Goal: Transaction & Acquisition: Book appointment/travel/reservation

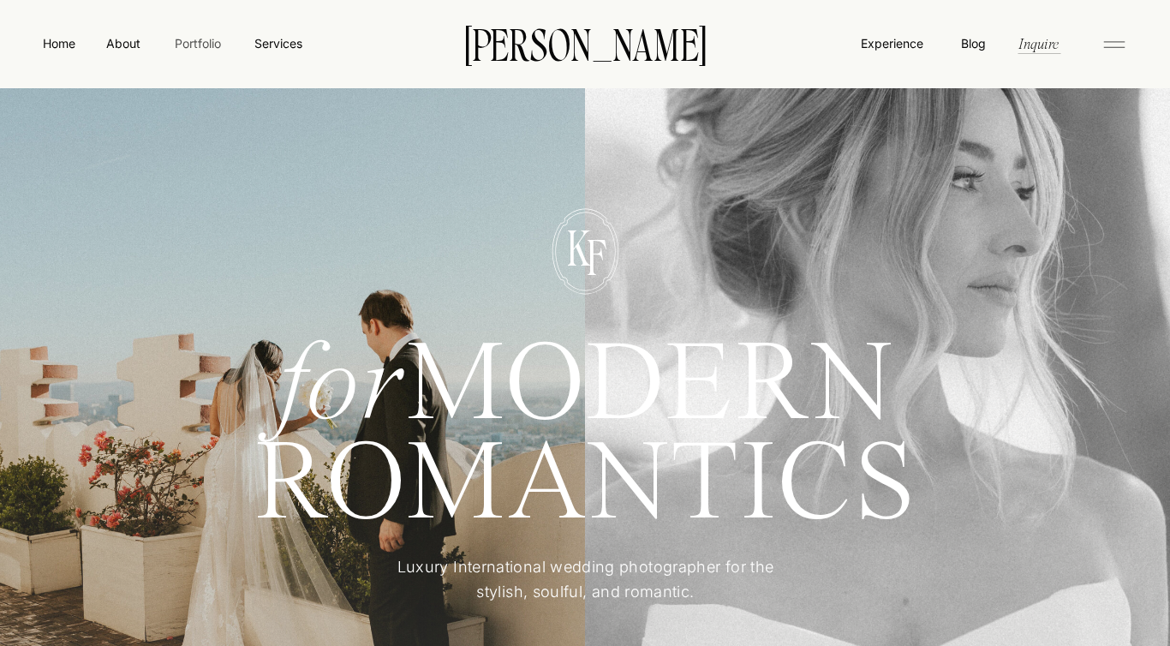
click at [187, 39] on nav "Portfolio" at bounding box center [197, 43] width 61 height 18
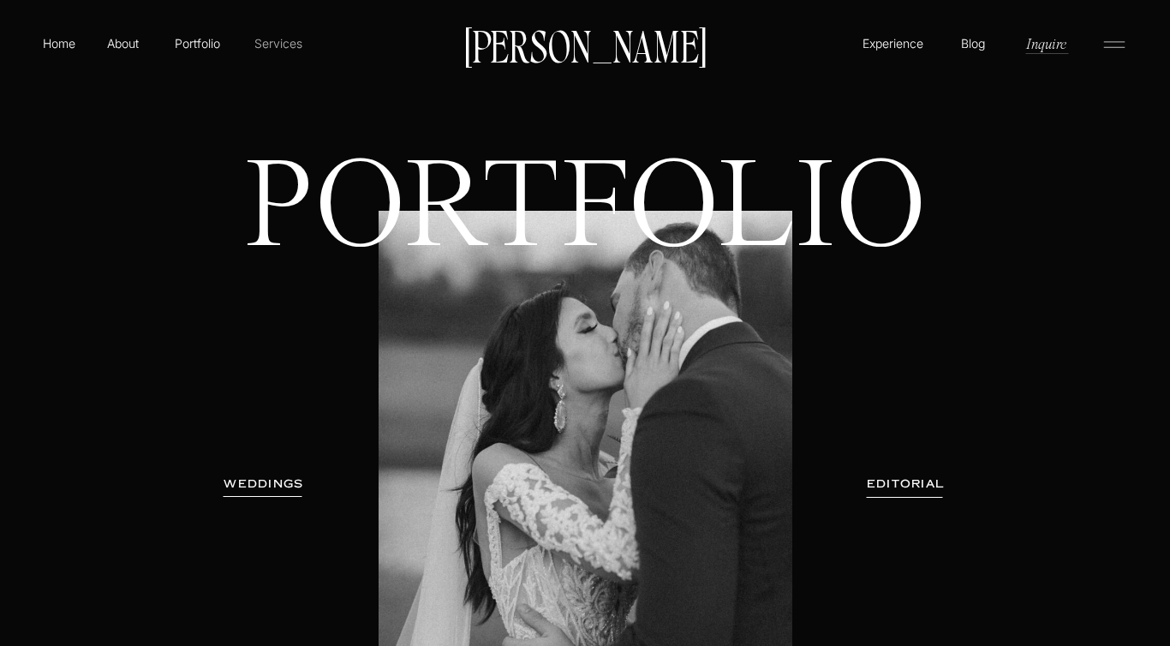
click at [272, 43] on p "Services" at bounding box center [278, 43] width 51 height 18
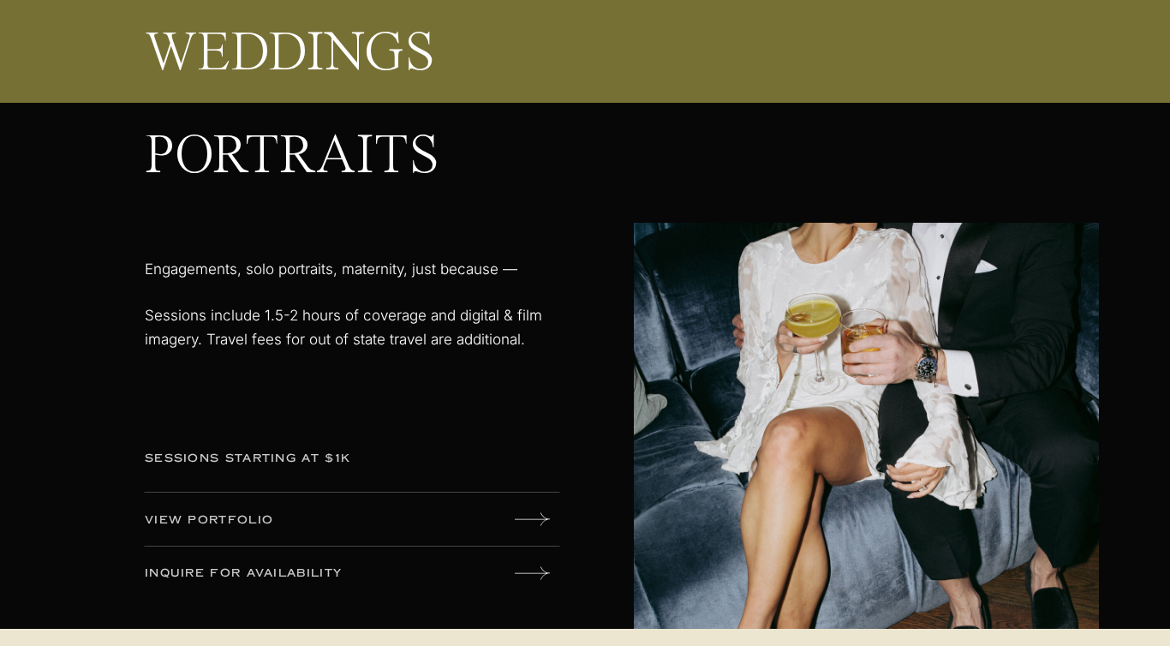
scroll to position [2867, 0]
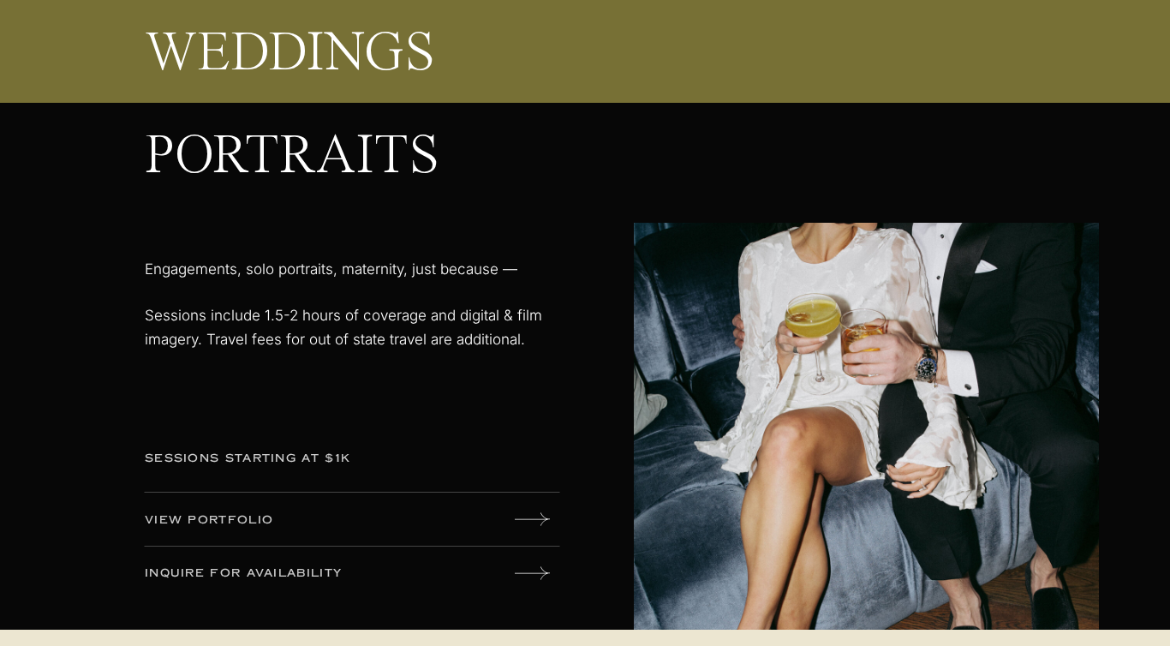
click at [330, 457] on p "sessions starting at $1k" at bounding box center [279, 459] width 268 height 19
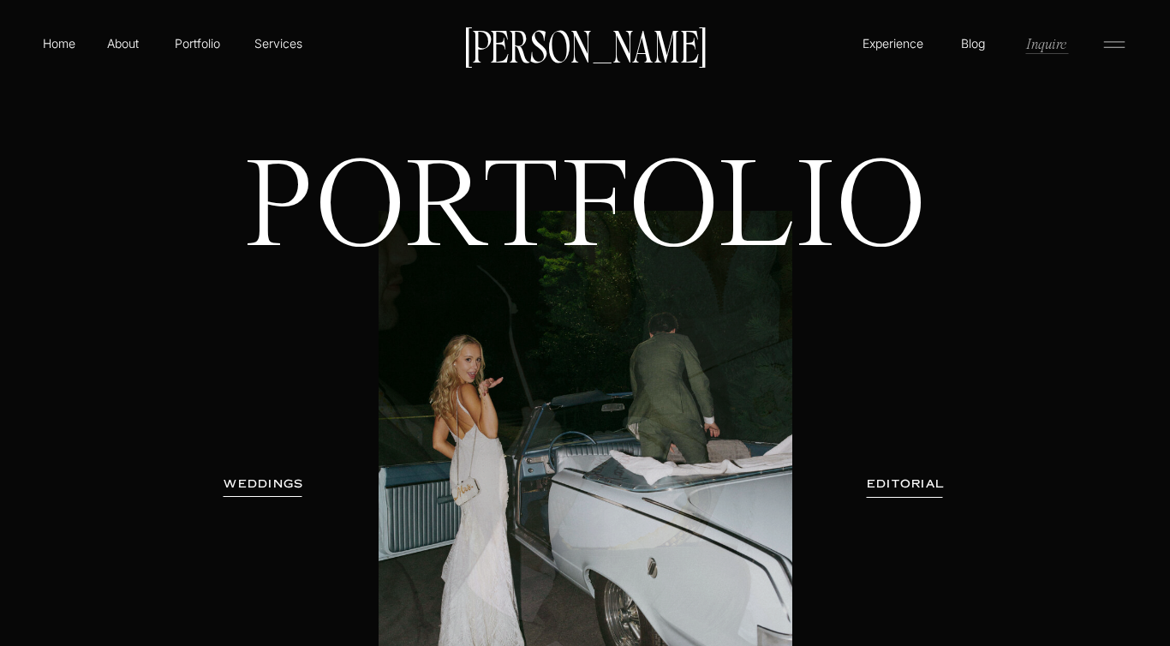
click at [1065, 41] on p "Inquire" at bounding box center [1046, 43] width 44 height 20
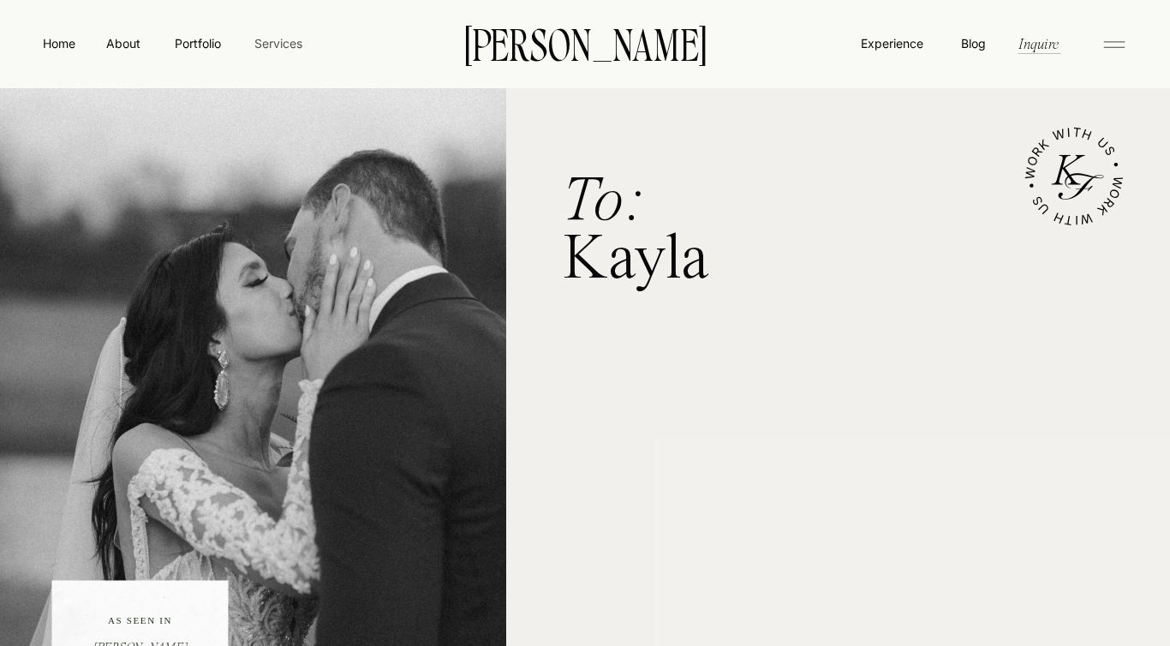
click at [269, 51] on nav "Services" at bounding box center [278, 43] width 51 height 18
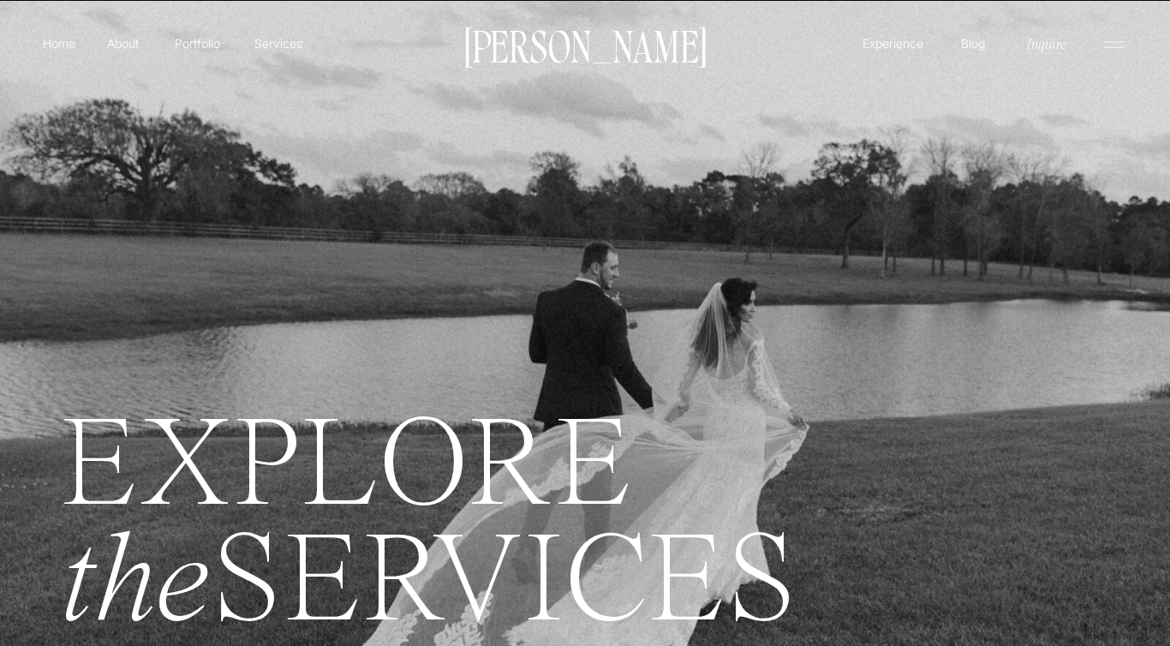
click at [206, 40] on p "Portfolio" at bounding box center [197, 43] width 61 height 18
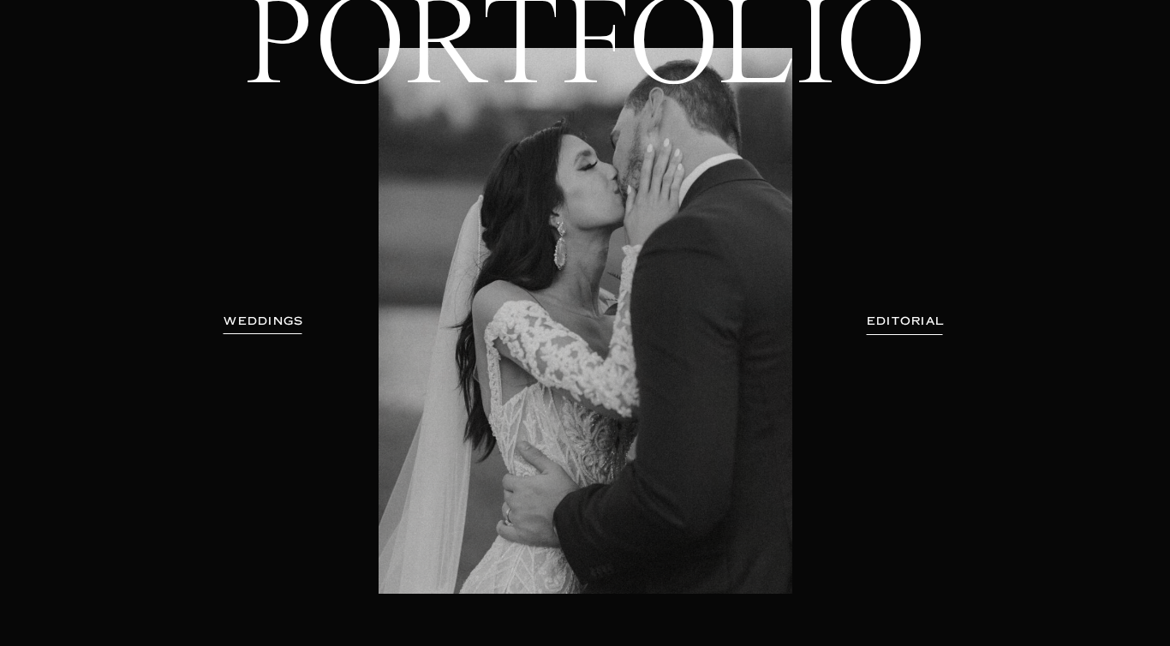
scroll to position [235, 0]
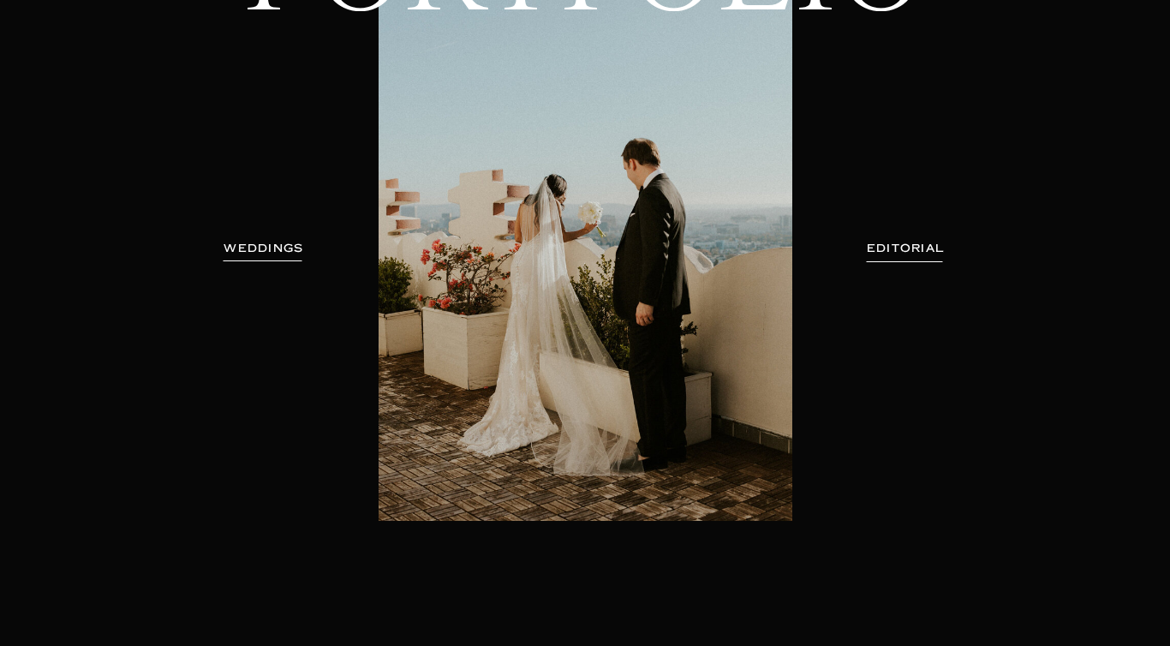
click at [942, 256] on h3 "EDITORIAL" at bounding box center [905, 248] width 125 height 17
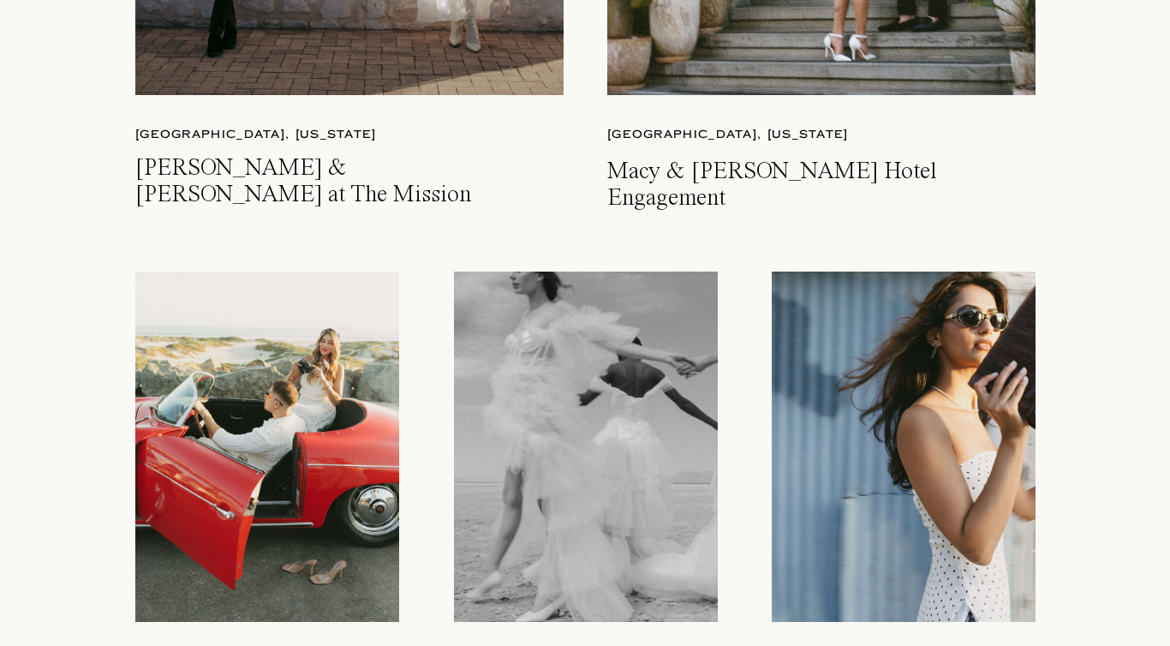
scroll to position [4846, 0]
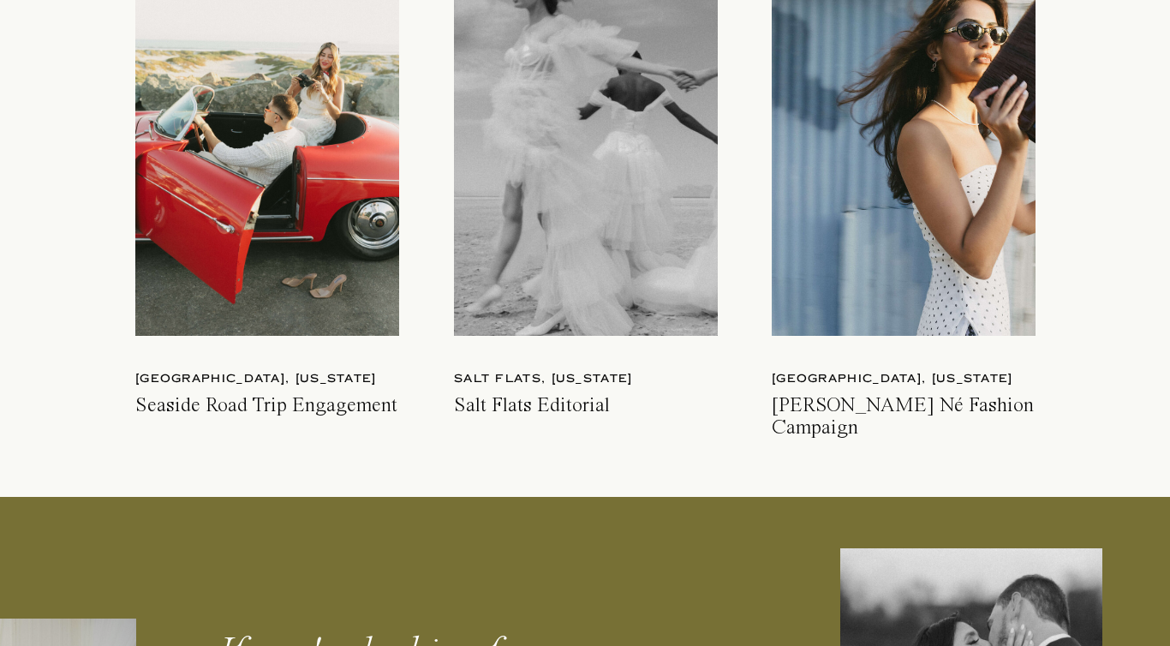
click at [335, 274] on div at bounding box center [267, 160] width 264 height 350
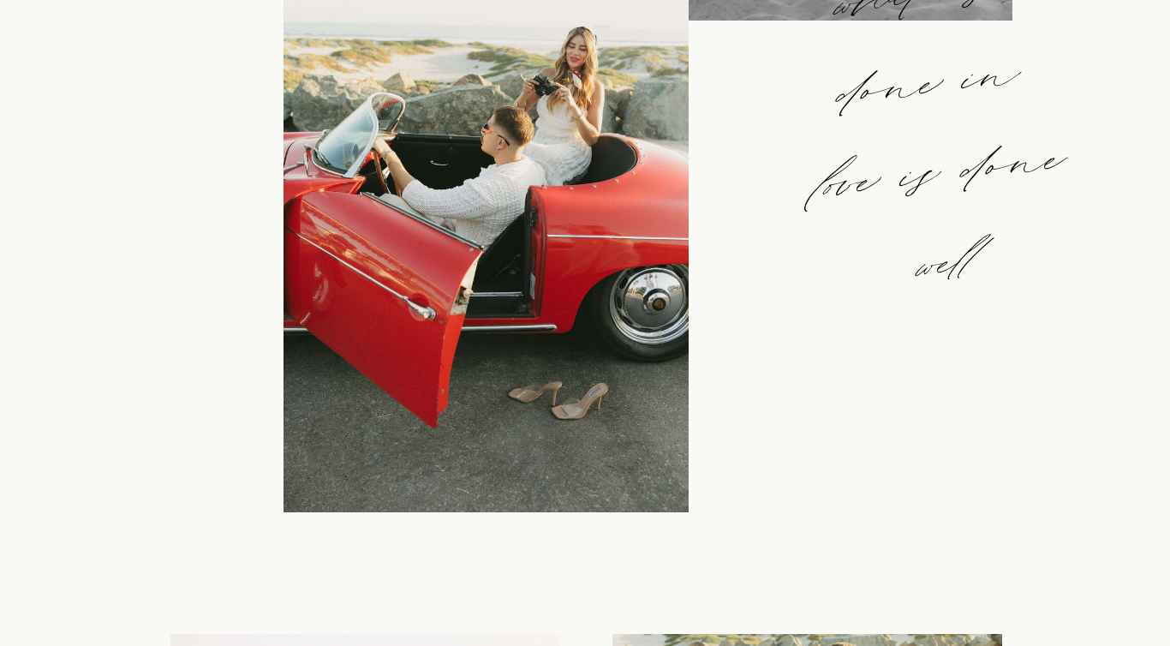
scroll to position [1811, 0]
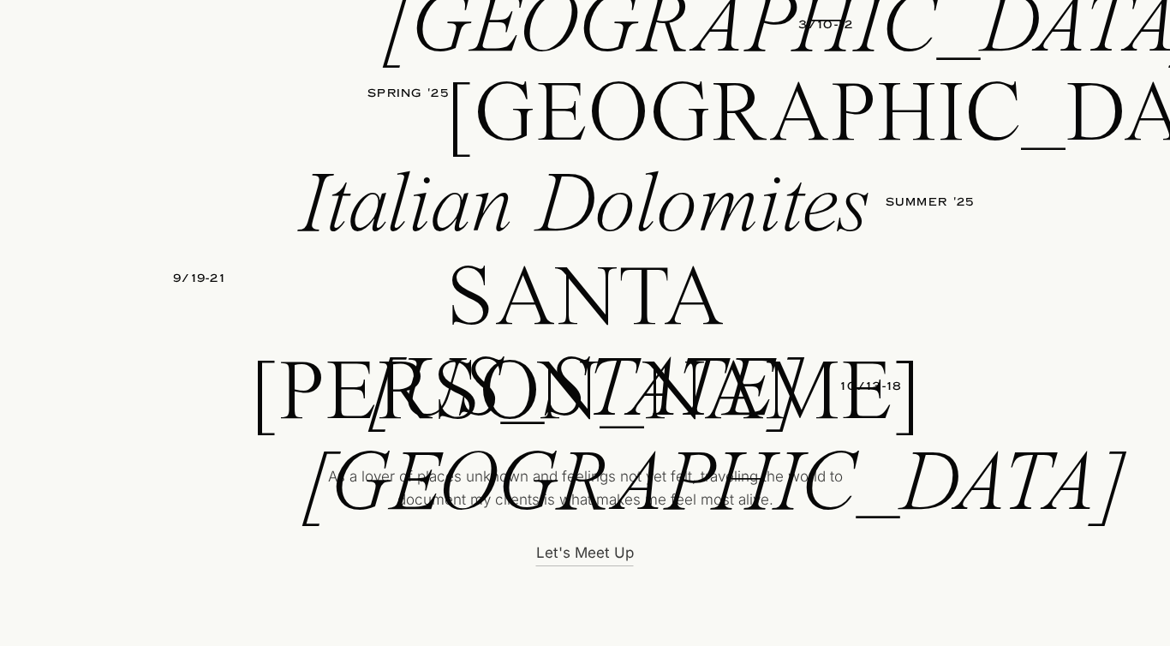
scroll to position [6222, 0]
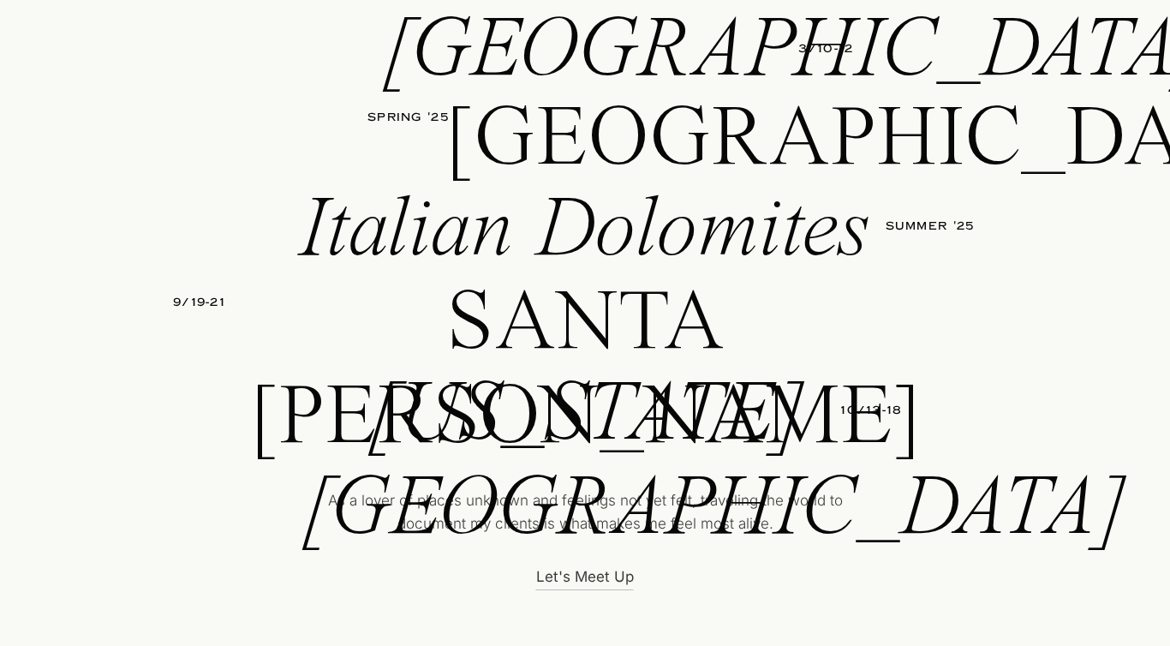
click at [204, 305] on p "9/19-21" at bounding box center [199, 306] width 66 height 25
click at [385, 324] on p "Santa barbara" at bounding box center [585, 323] width 720 height 91
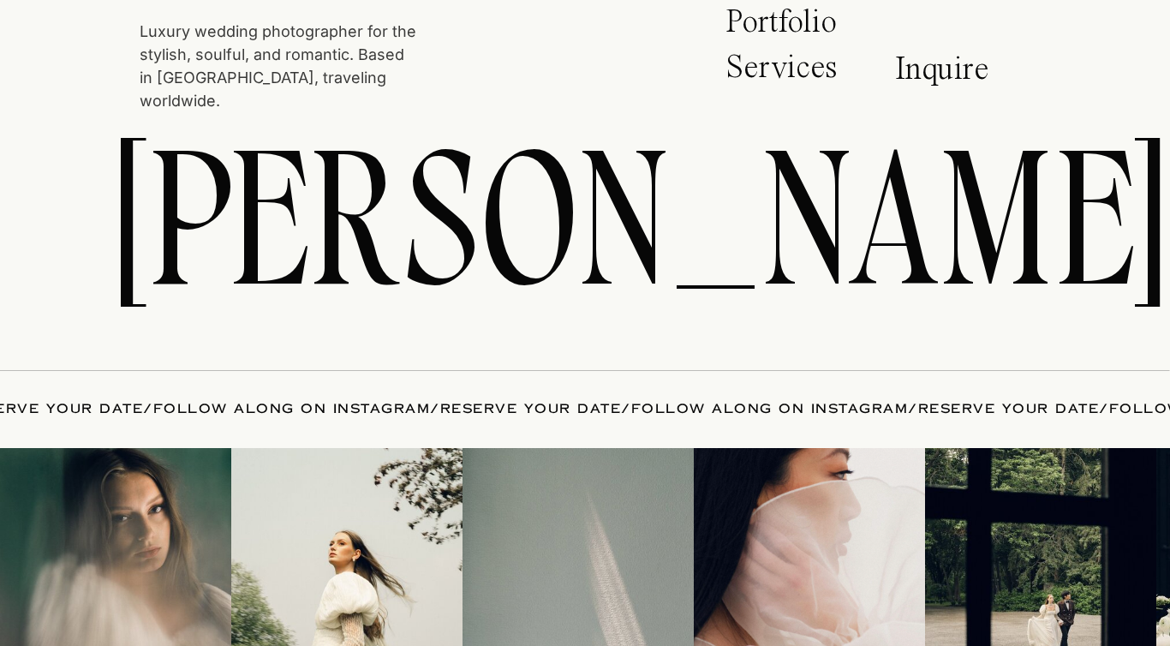
scroll to position [7705, 0]
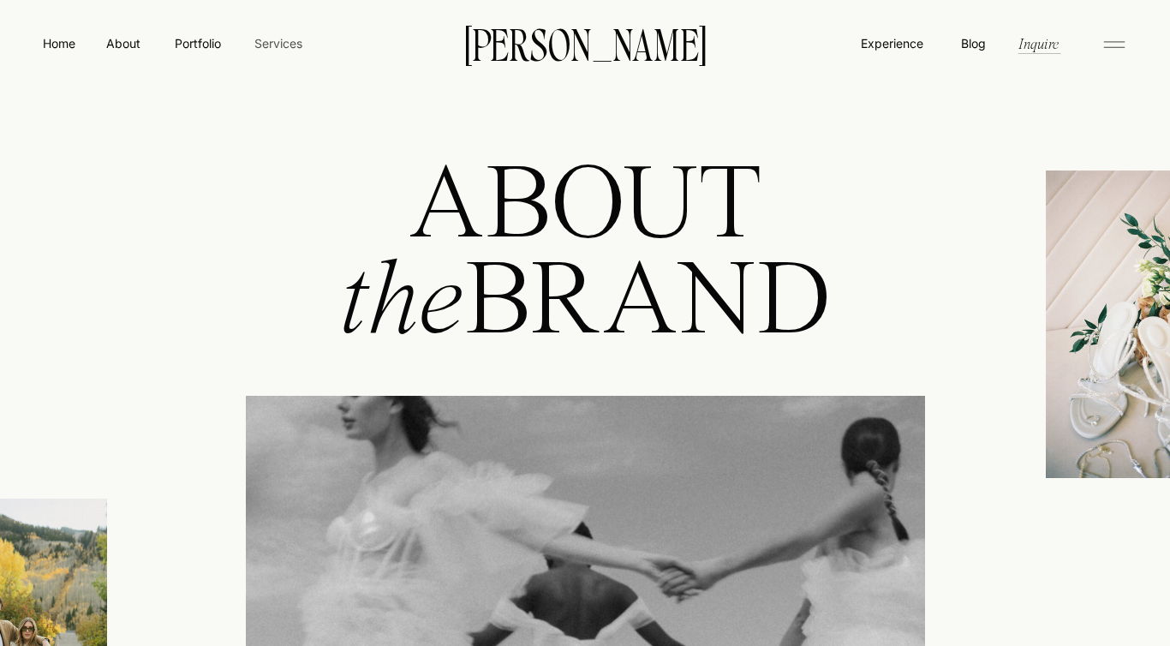
click at [266, 45] on nav "Services" at bounding box center [278, 43] width 51 height 18
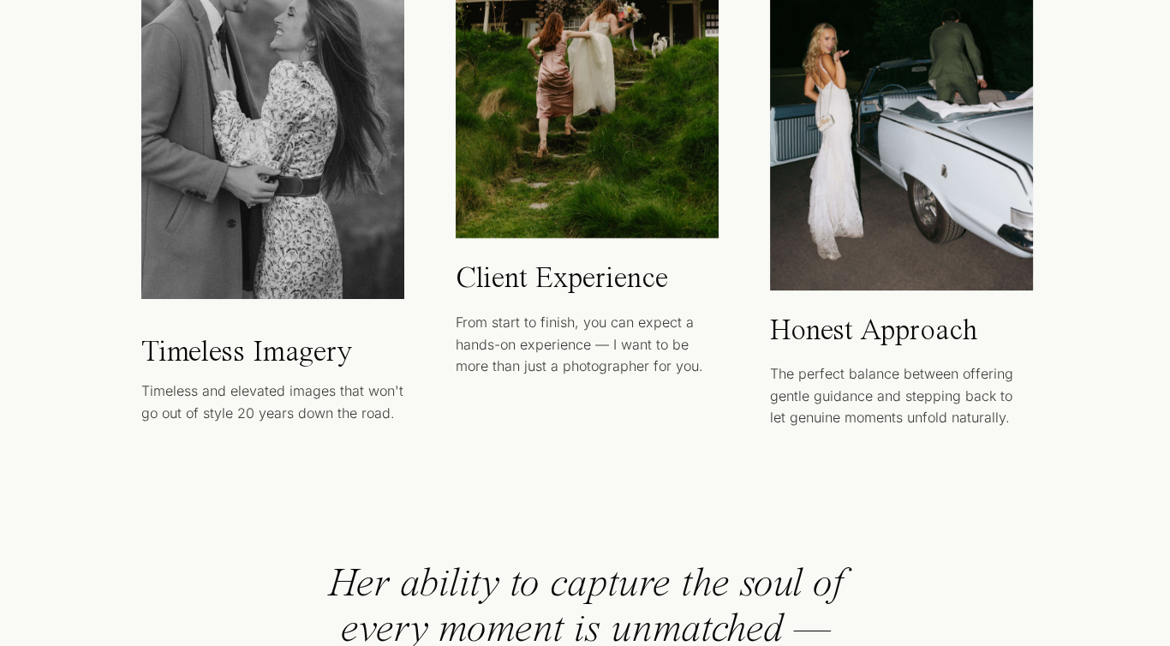
scroll to position [1117, 0]
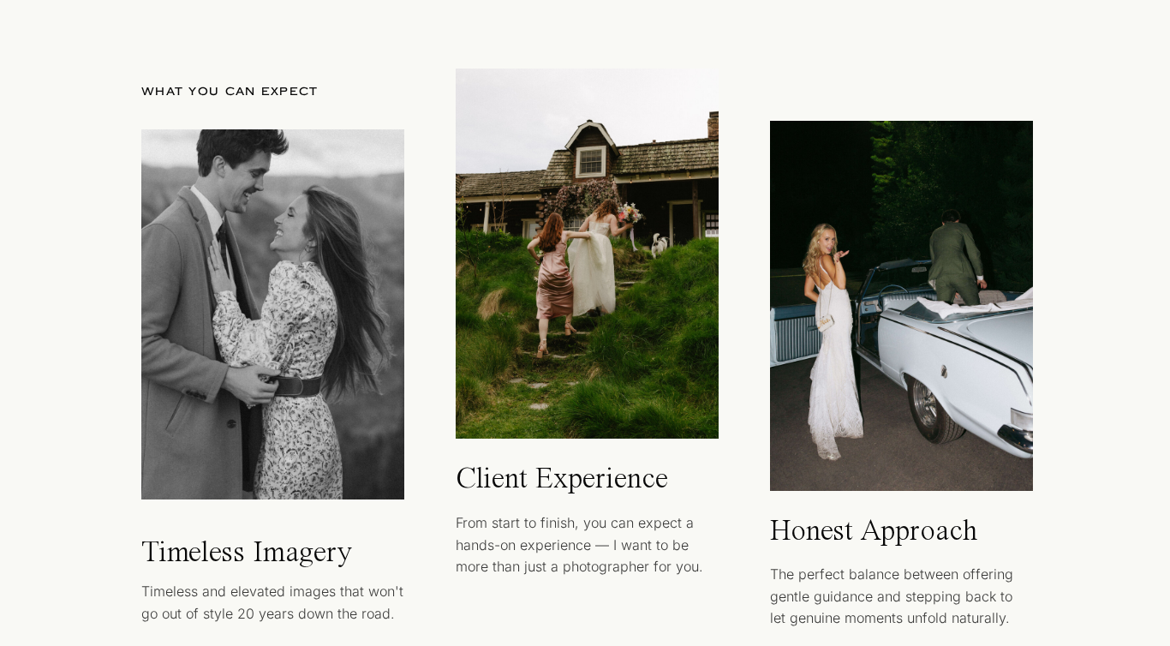
click at [271, 393] on div at bounding box center [272, 314] width 263 height 370
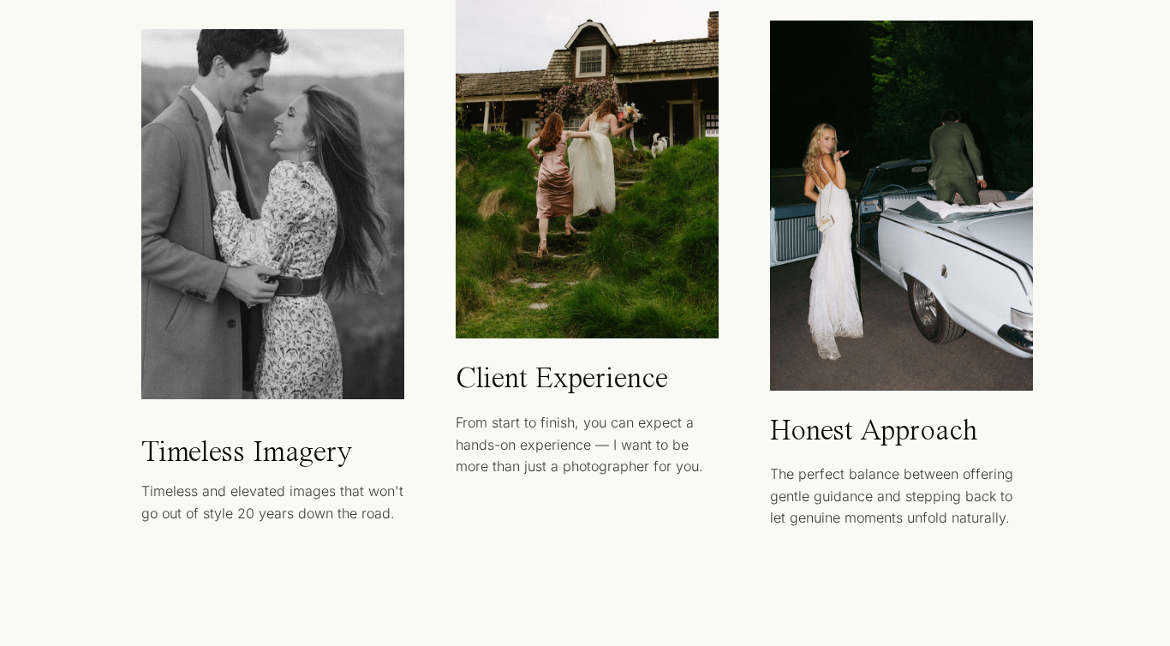
scroll to position [1219, 0]
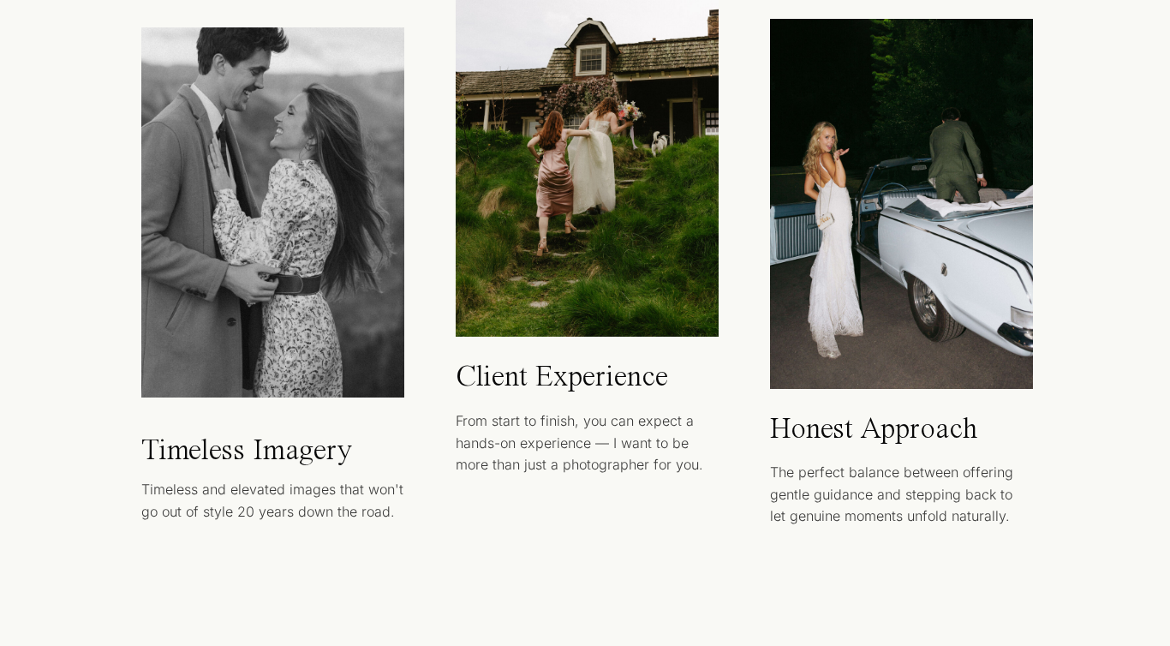
click at [267, 453] on p "Timeless Imagery" at bounding box center [255, 451] width 228 height 32
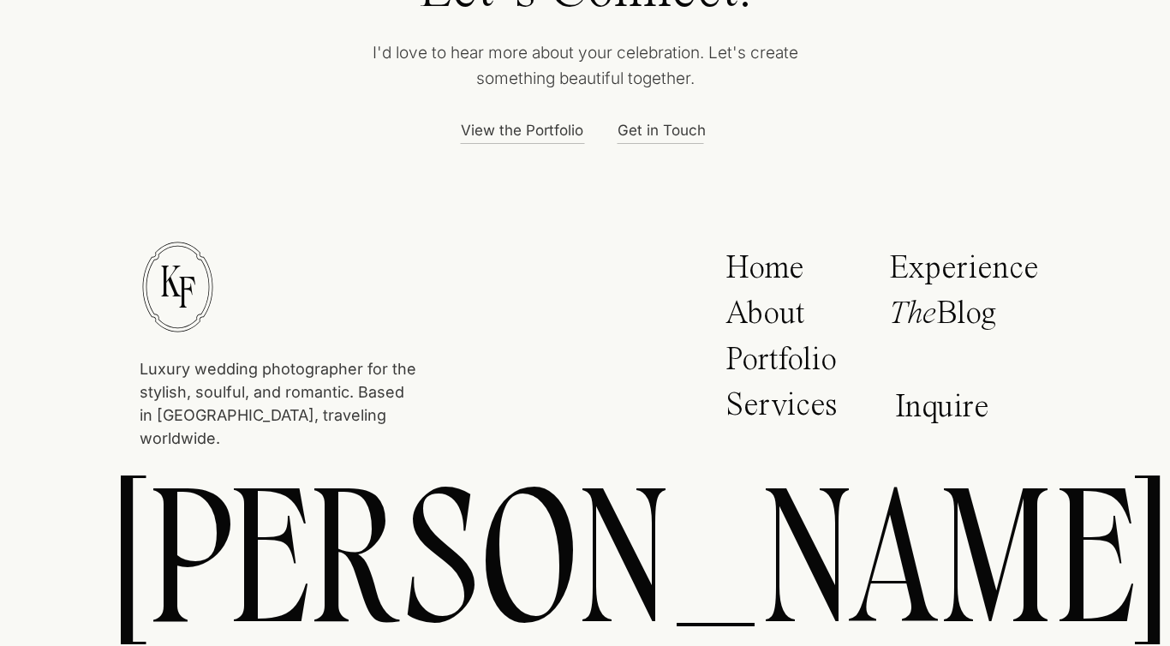
scroll to position [7177, 0]
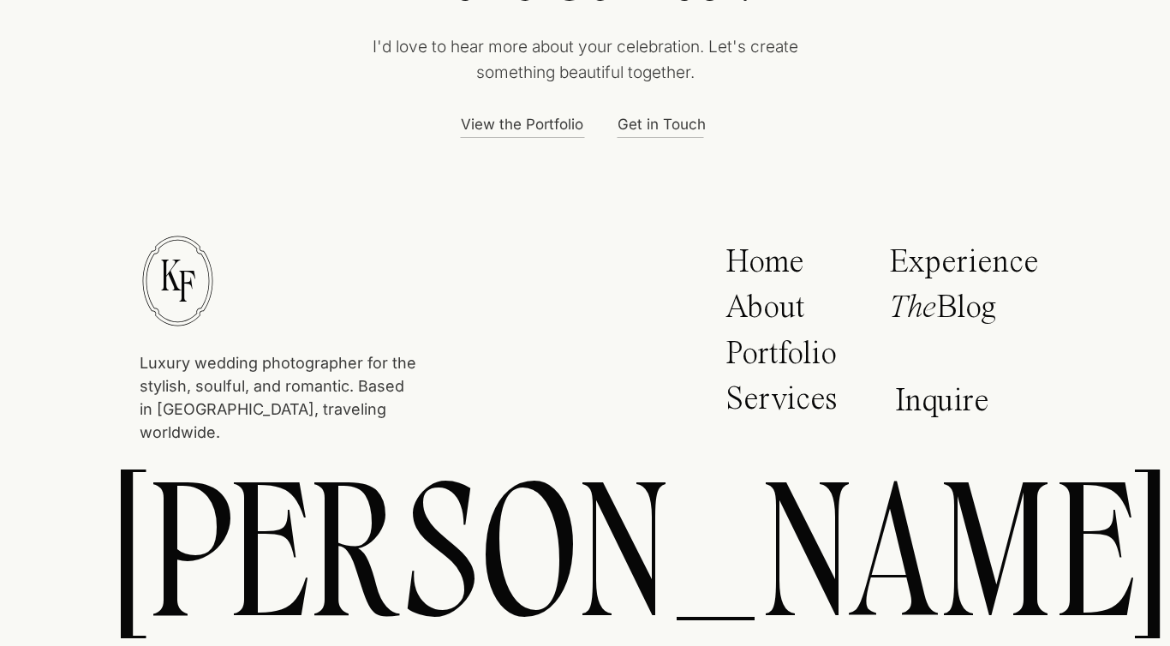
click at [746, 249] on p "Home" at bounding box center [770, 267] width 90 height 43
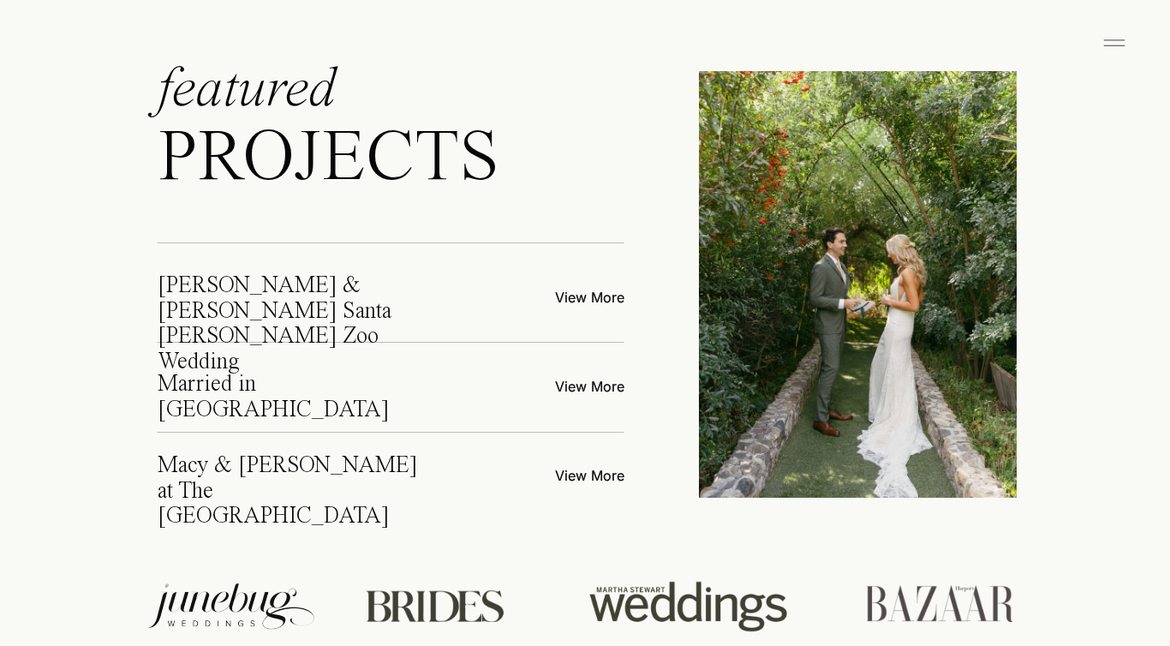
scroll to position [6347, 0]
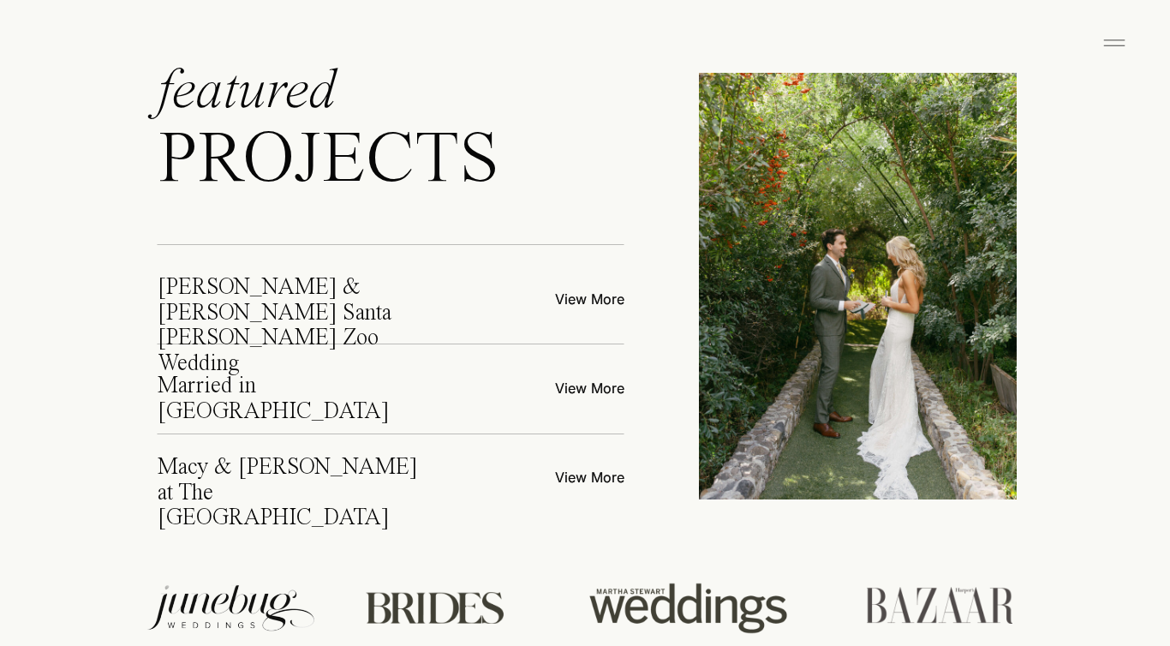
click at [593, 285] on h2 "AN ARTFUL APPROACH for YOUR MOST CHERISHED MOMENTS" at bounding box center [585, 349] width 736 height 334
click at [591, 306] on p "View More" at bounding box center [549, 298] width 150 height 18
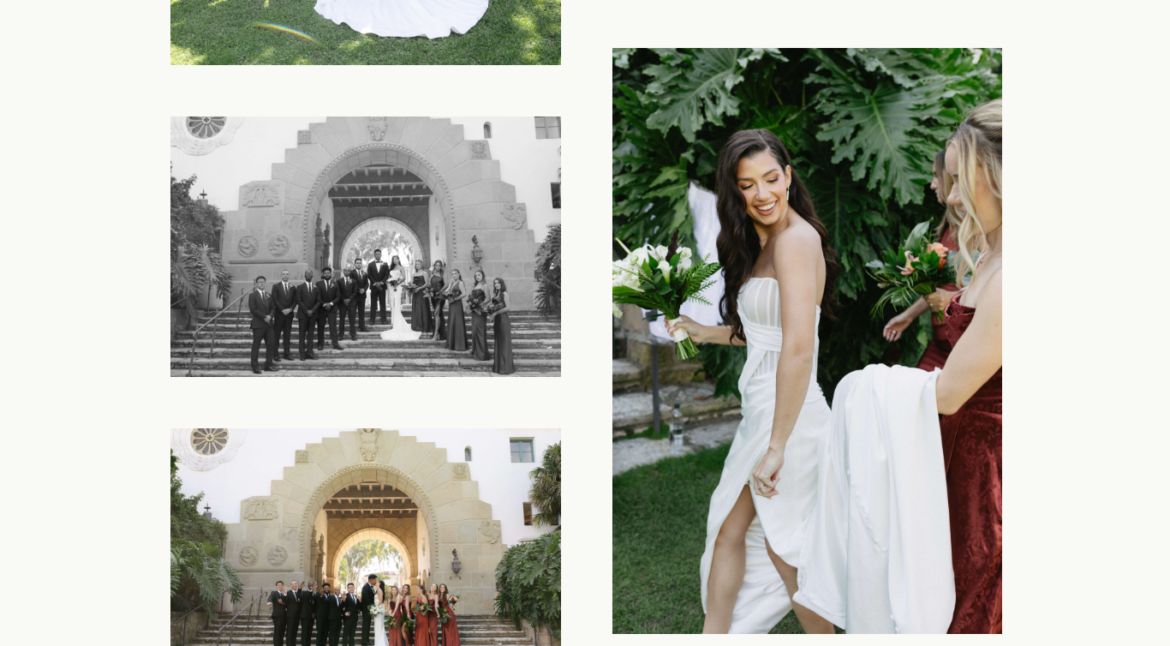
scroll to position [10599, 0]
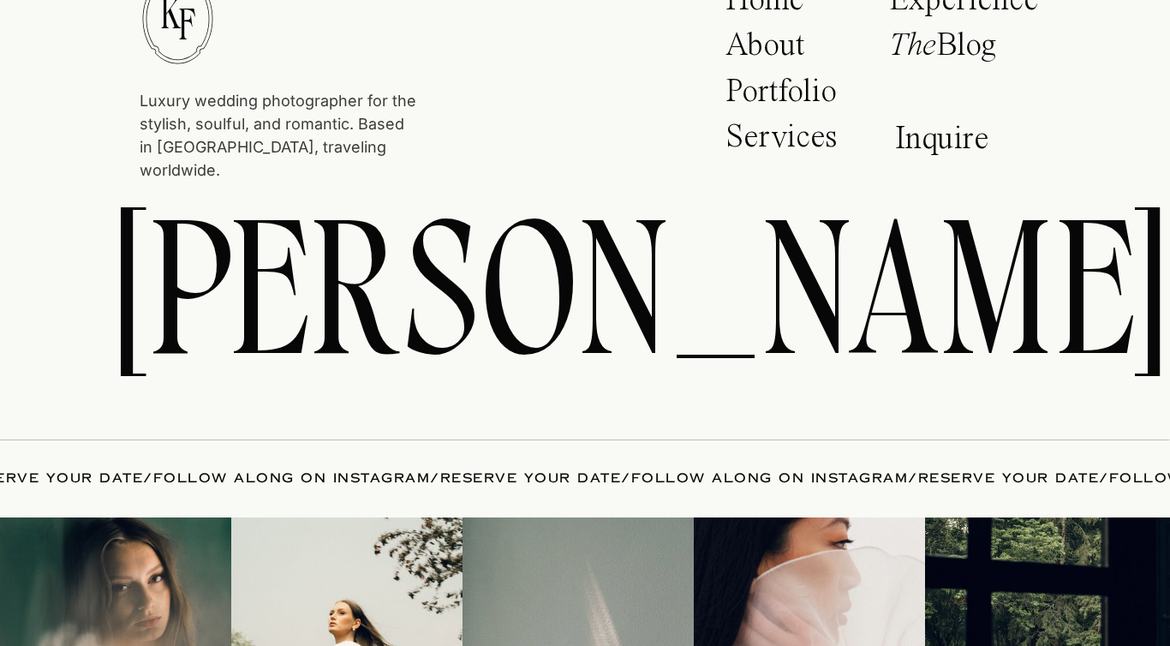
scroll to position [8875, 0]
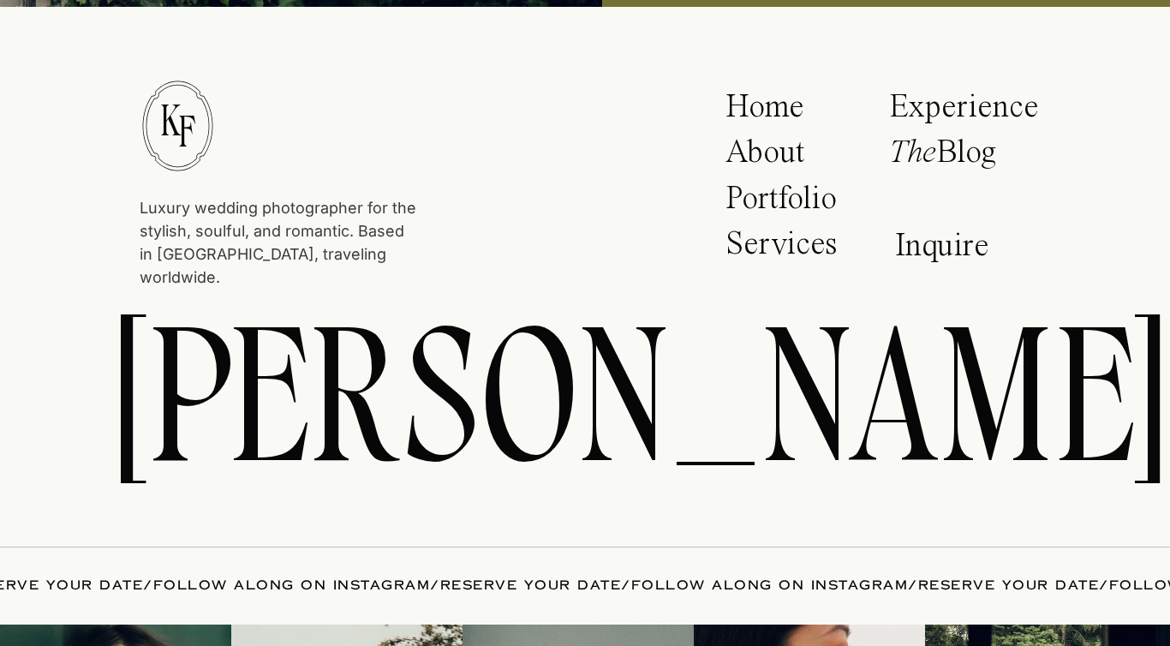
click at [973, 97] on p "Experience" at bounding box center [964, 110] width 150 height 38
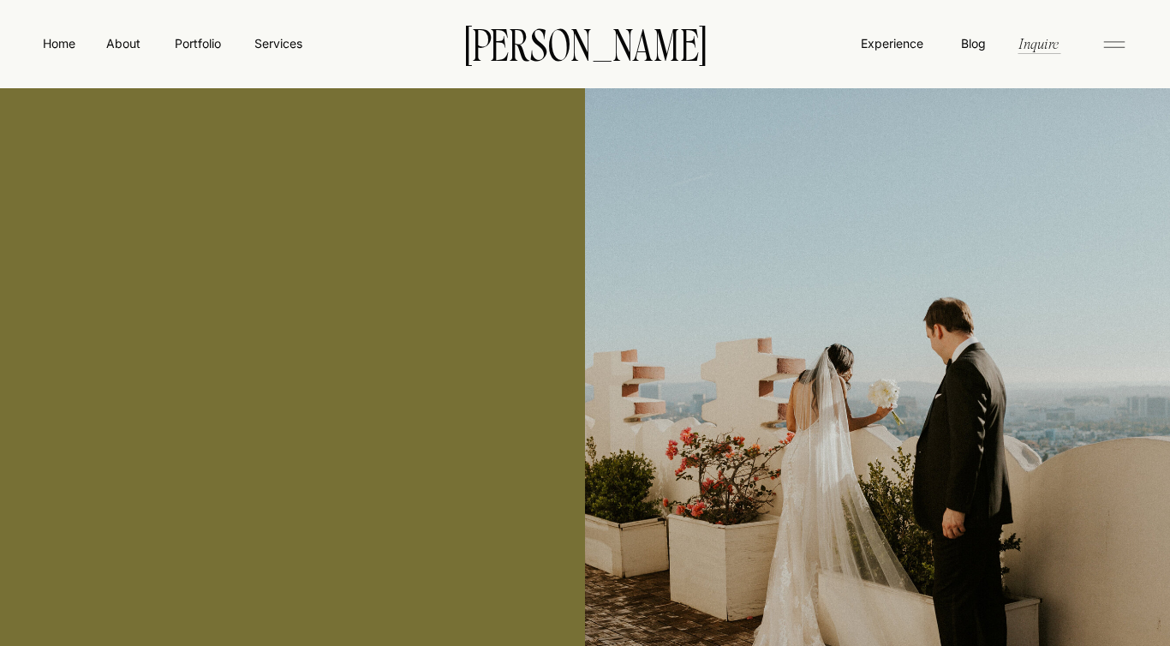
click at [934, 253] on div at bounding box center [877, 438] width 585 height 700
click at [1041, 36] on nav "Inquire" at bounding box center [1038, 43] width 44 height 20
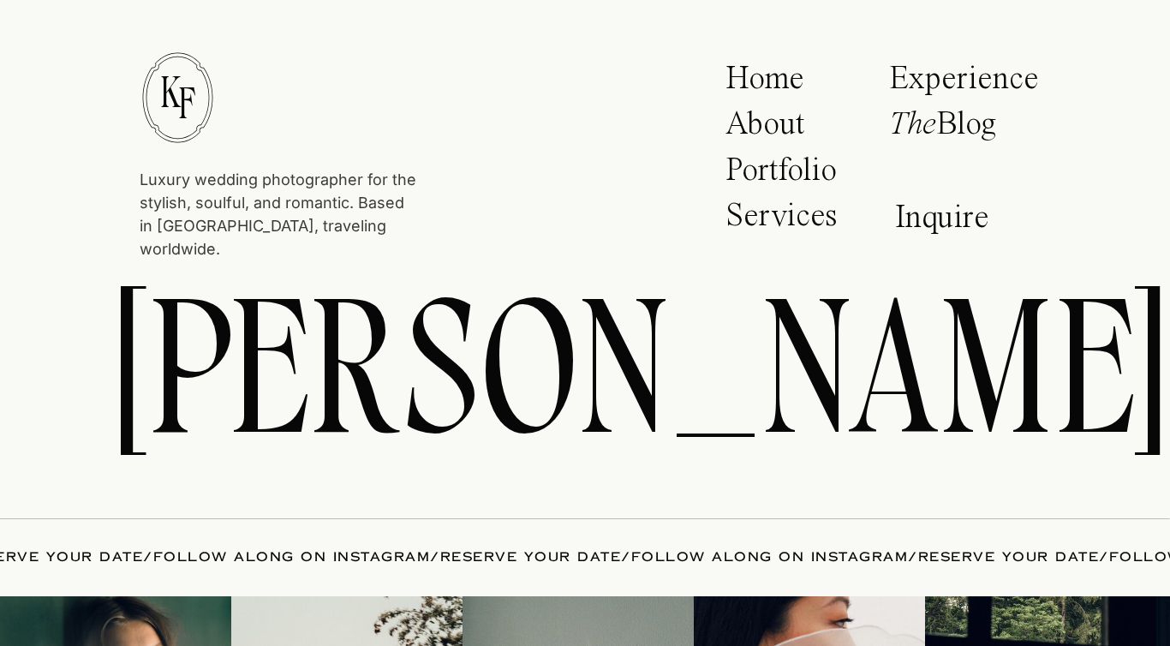
scroll to position [2937, 0]
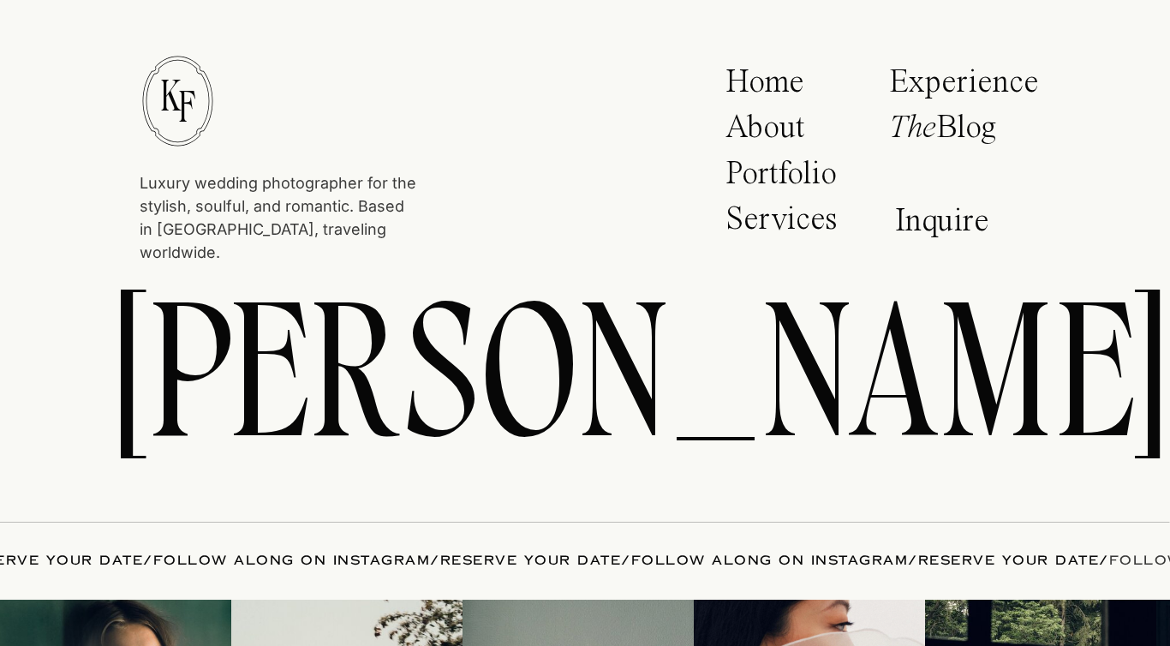
click at [813, 182] on p "Portfolio" at bounding box center [786, 179] width 122 height 43
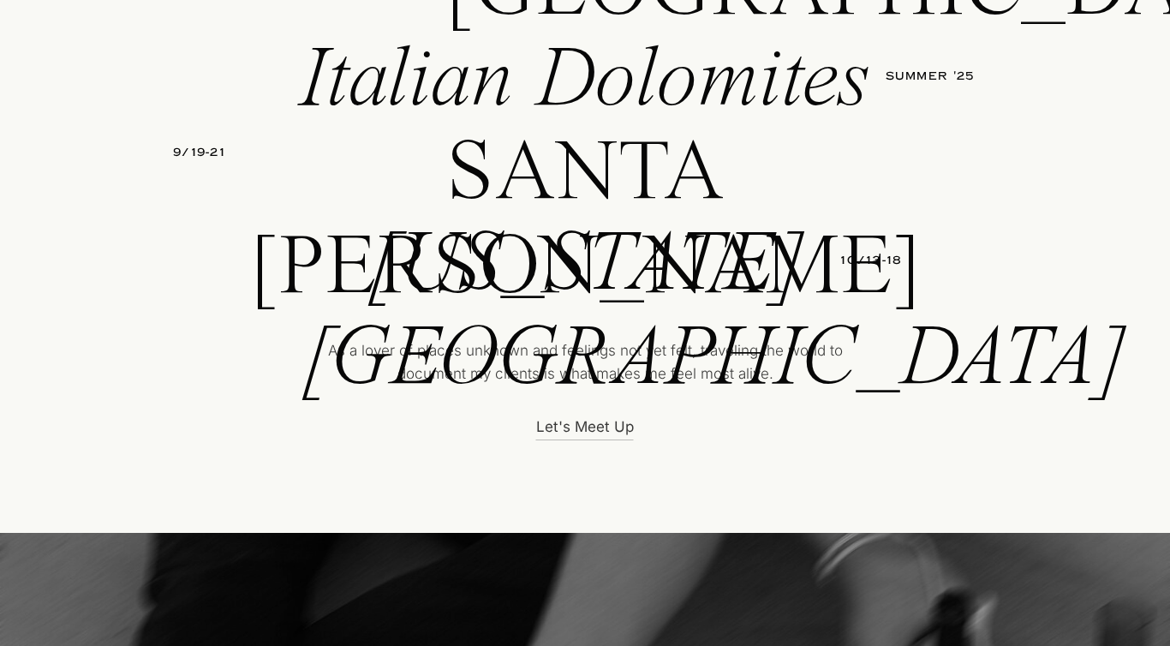
scroll to position [6384, 0]
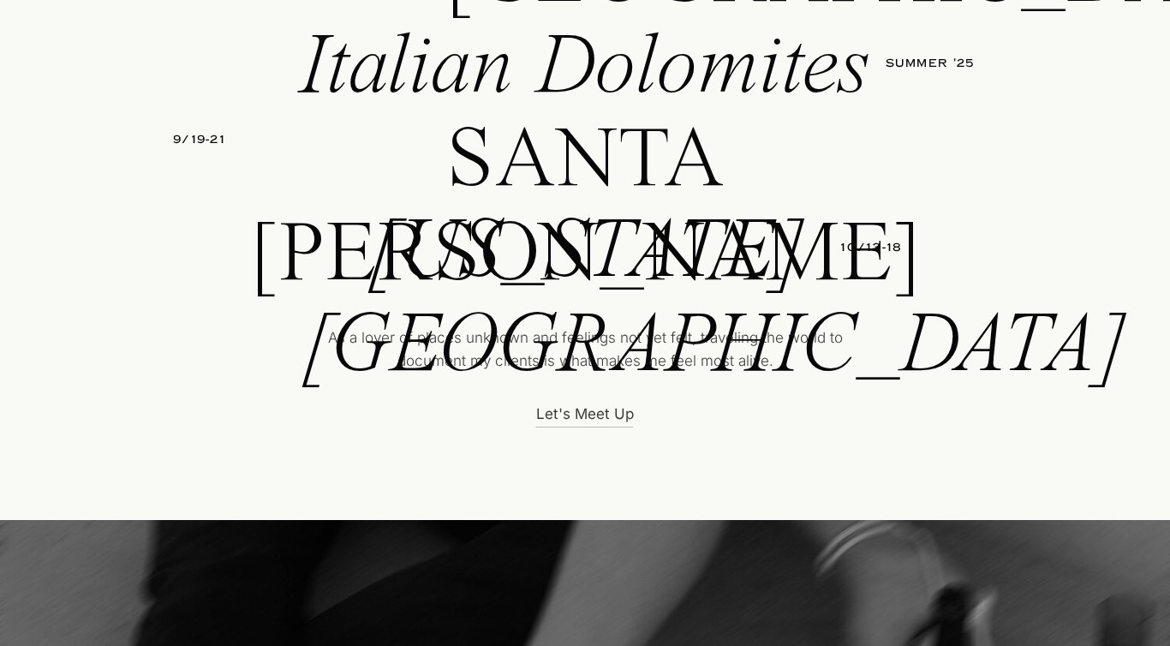
click at [603, 270] on p "New York City" at bounding box center [584, 251] width 575 height 91
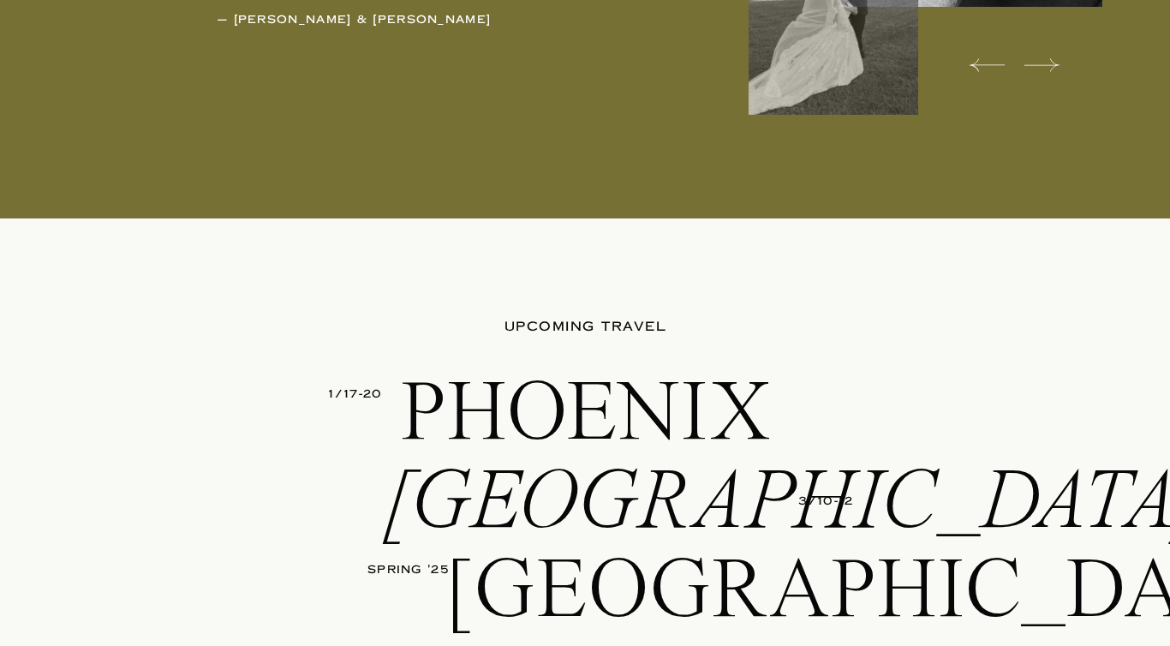
scroll to position [6199, 0]
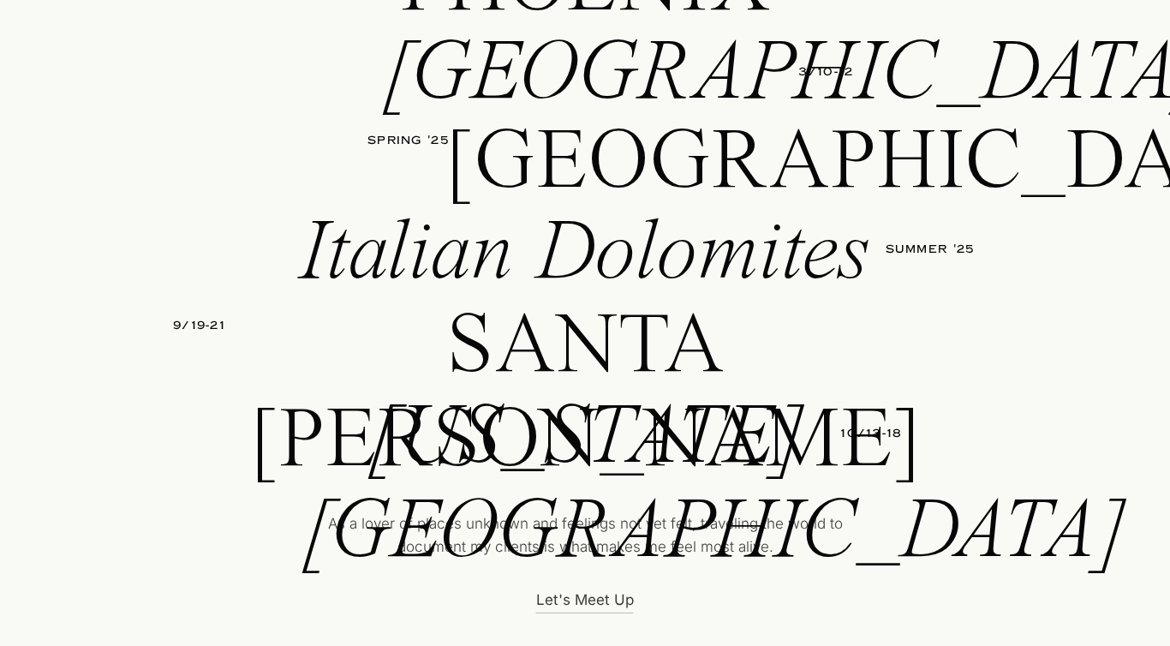
click at [825, 253] on p "Italian Dolomites" at bounding box center [585, 253] width 596 height 91
click at [863, 271] on p "Italian Dolomites" at bounding box center [585, 253] width 596 height 91
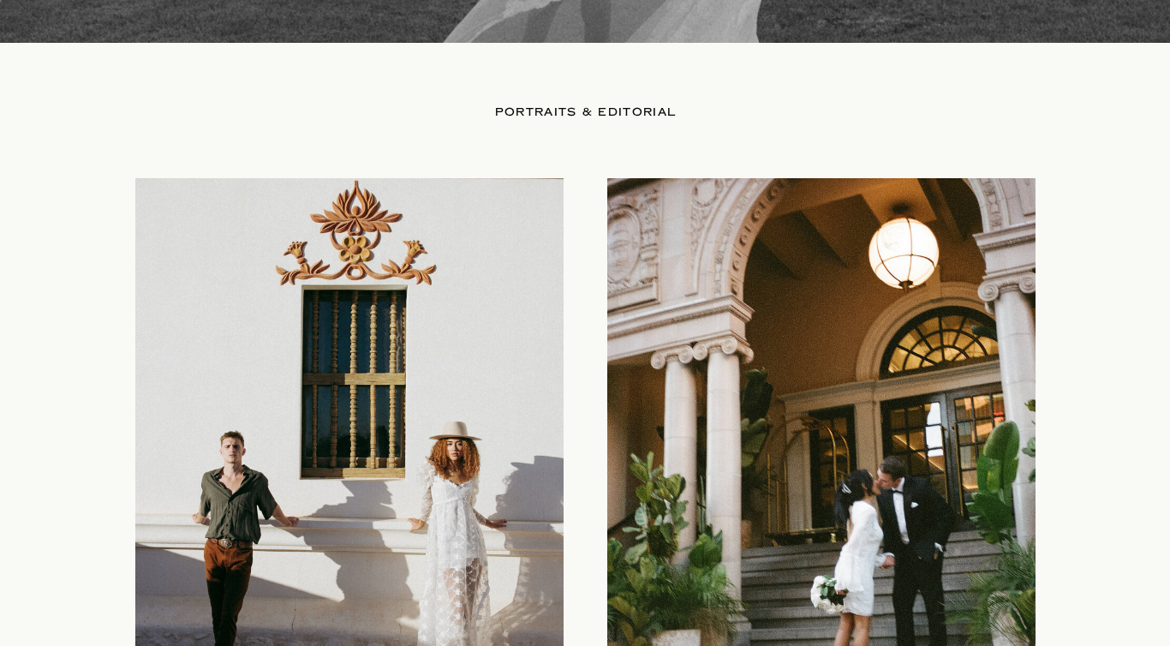
scroll to position [4130, 0]
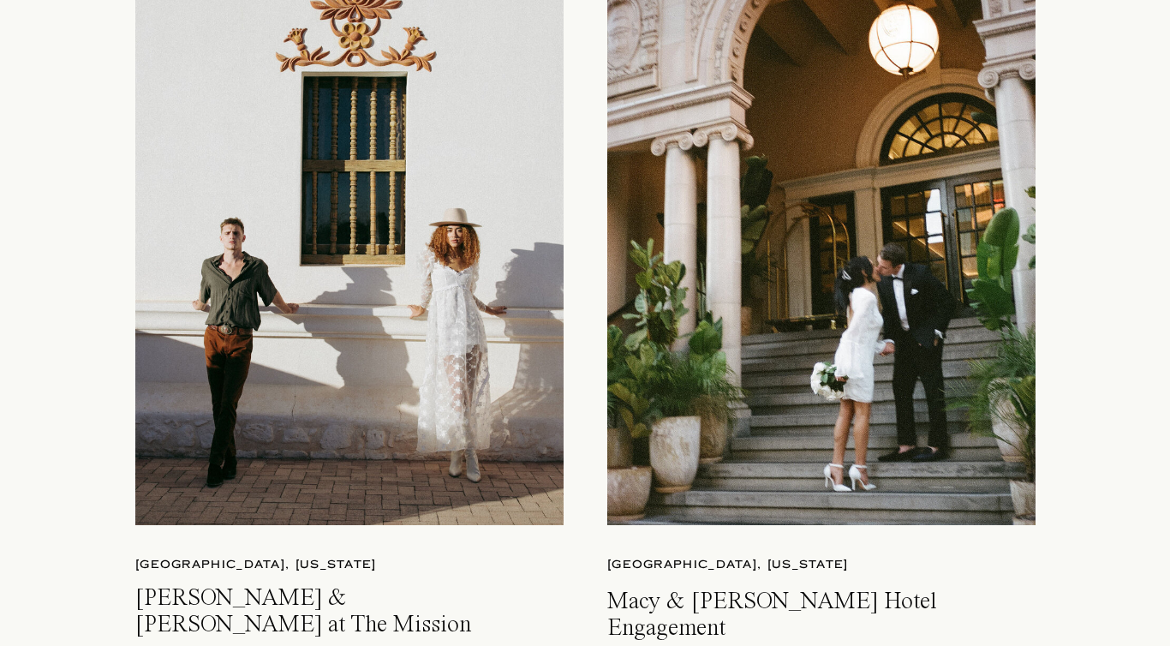
click at [480, 511] on div at bounding box center [349, 245] width 428 height 560
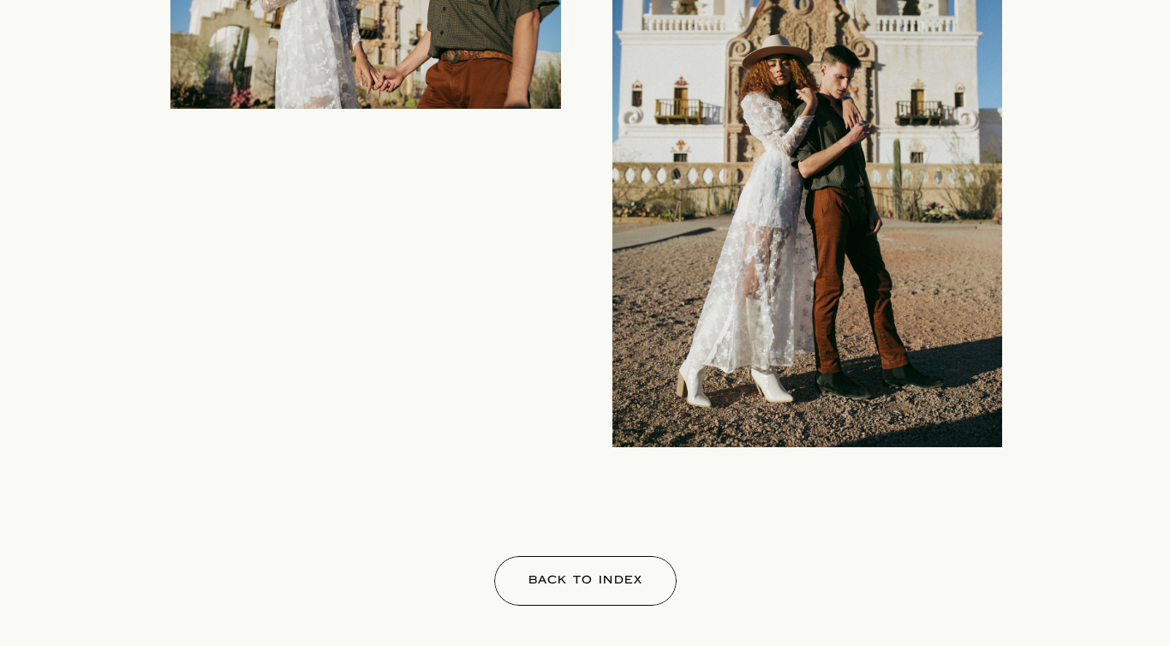
scroll to position [9071, 0]
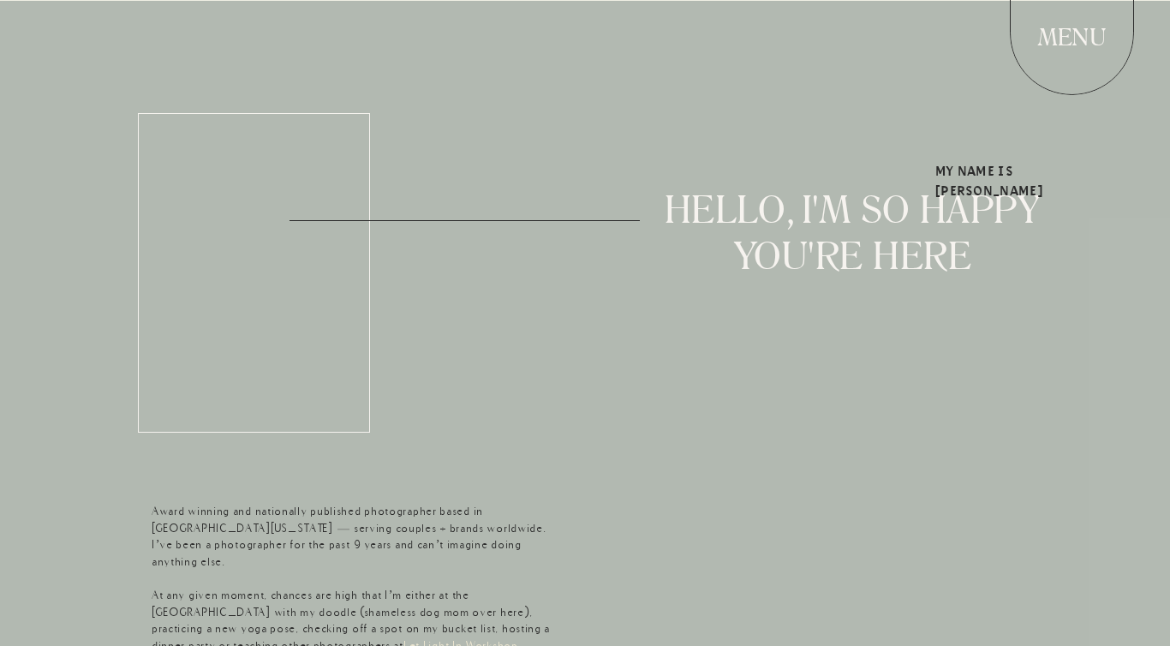
scroll to position [289, 0]
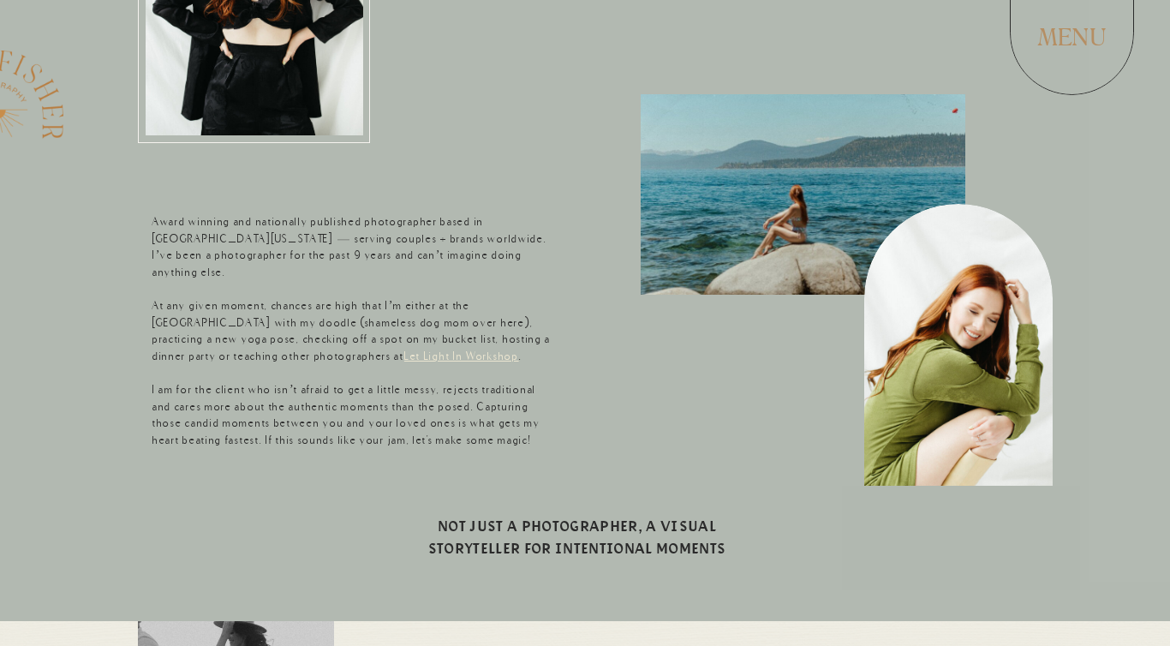
click at [1076, 41] on h1 "MENU" at bounding box center [1072, 36] width 92 height 27
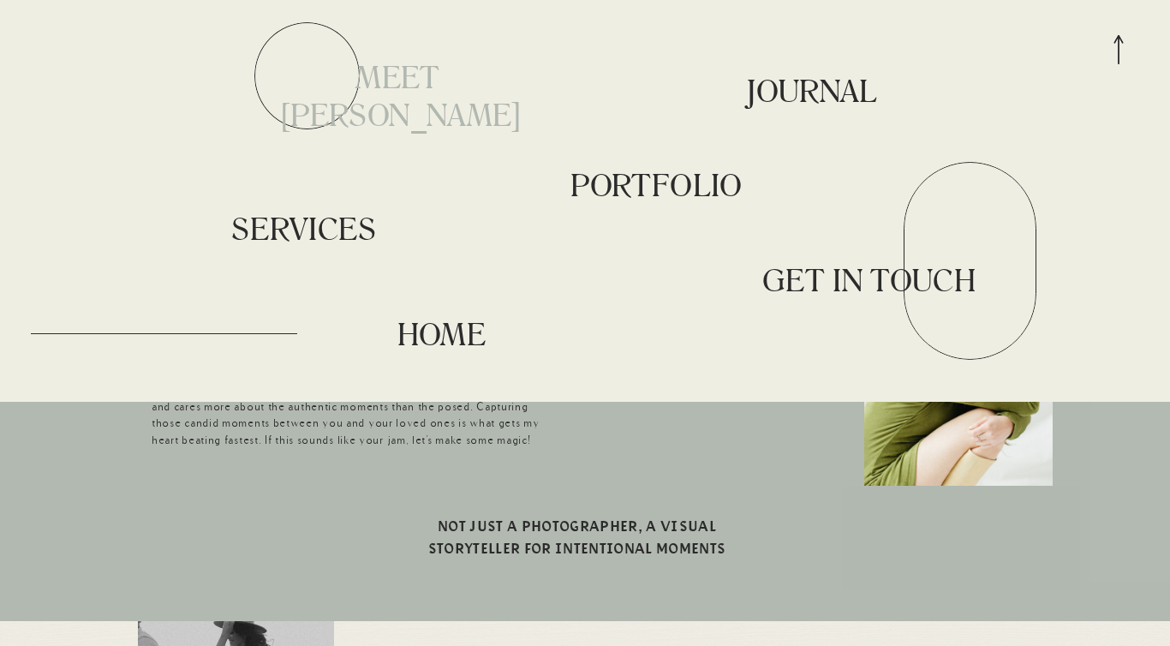
click at [447, 79] on h1 "meet kayla" at bounding box center [397, 78] width 239 height 41
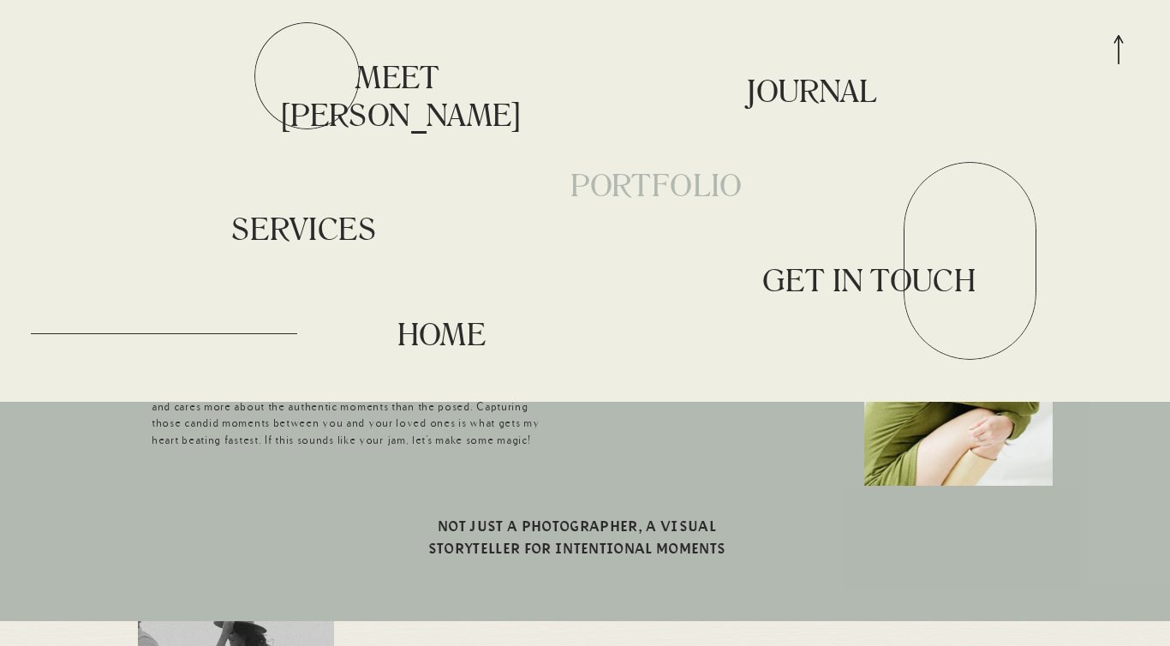
click at [658, 172] on h1 "portfolio" at bounding box center [656, 186] width 239 height 41
click at [325, 224] on h1 "SERVICES" at bounding box center [303, 230] width 239 height 41
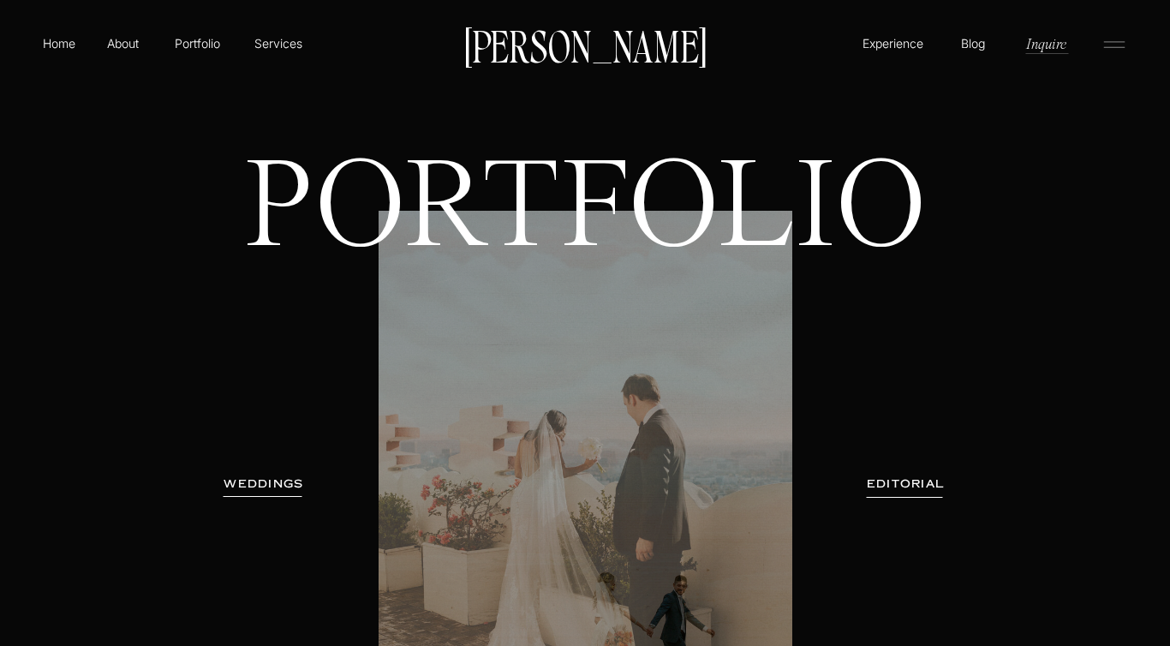
click at [1130, 56] on icon at bounding box center [1114, 44] width 34 height 27
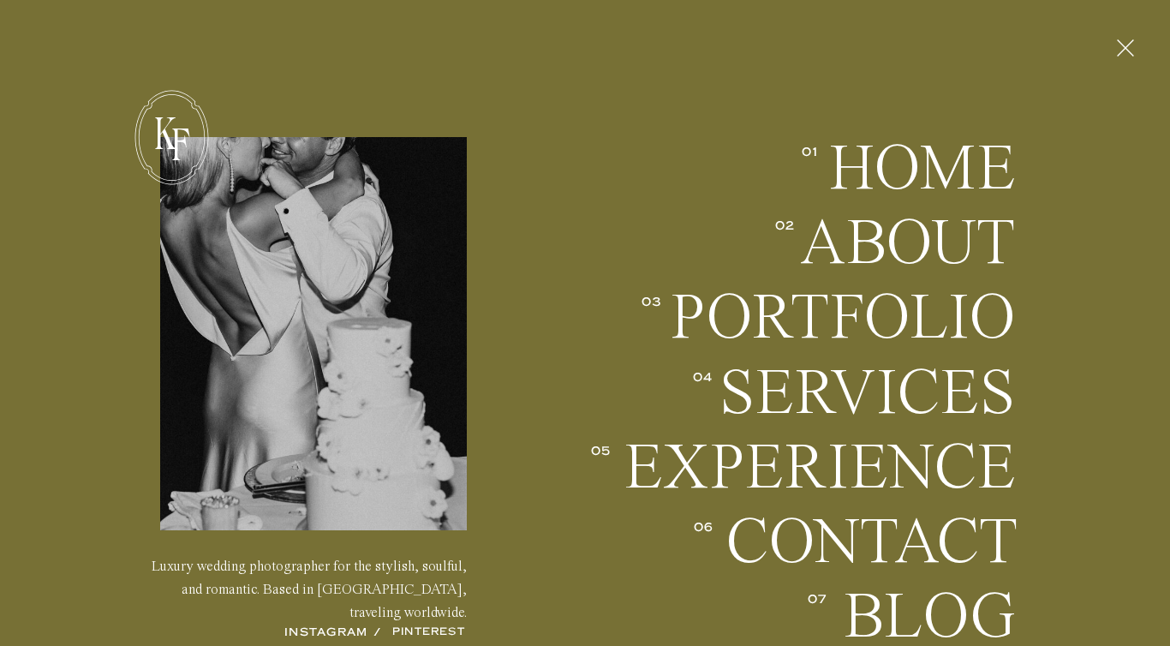
scroll to position [2654, 0]
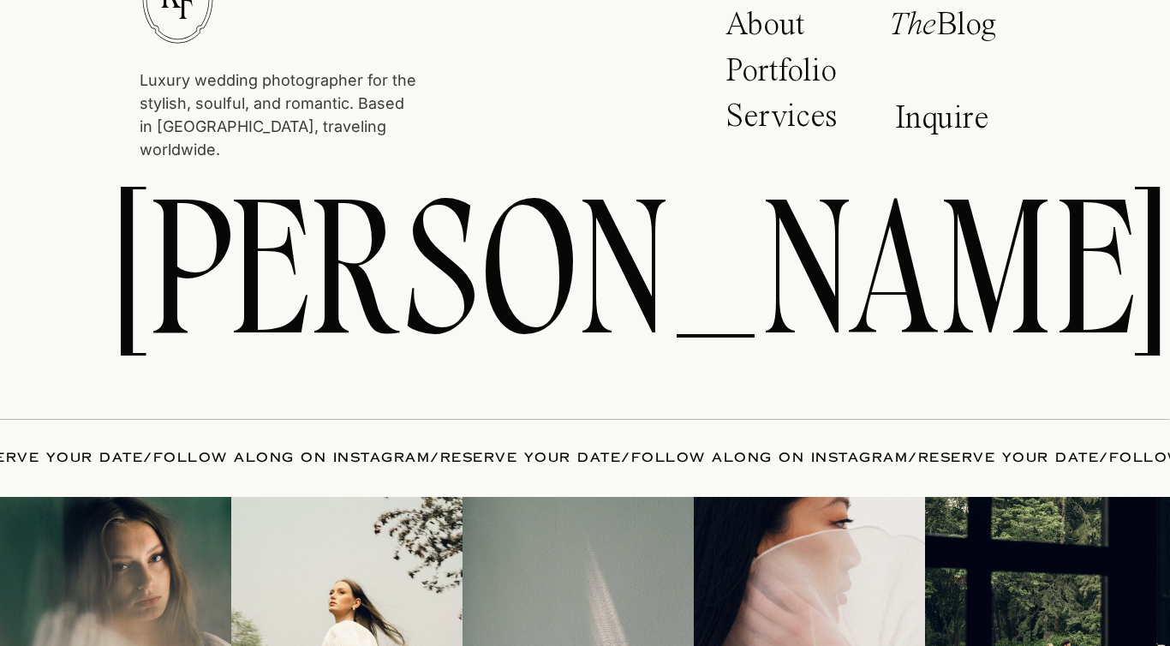
scroll to position [7466, 0]
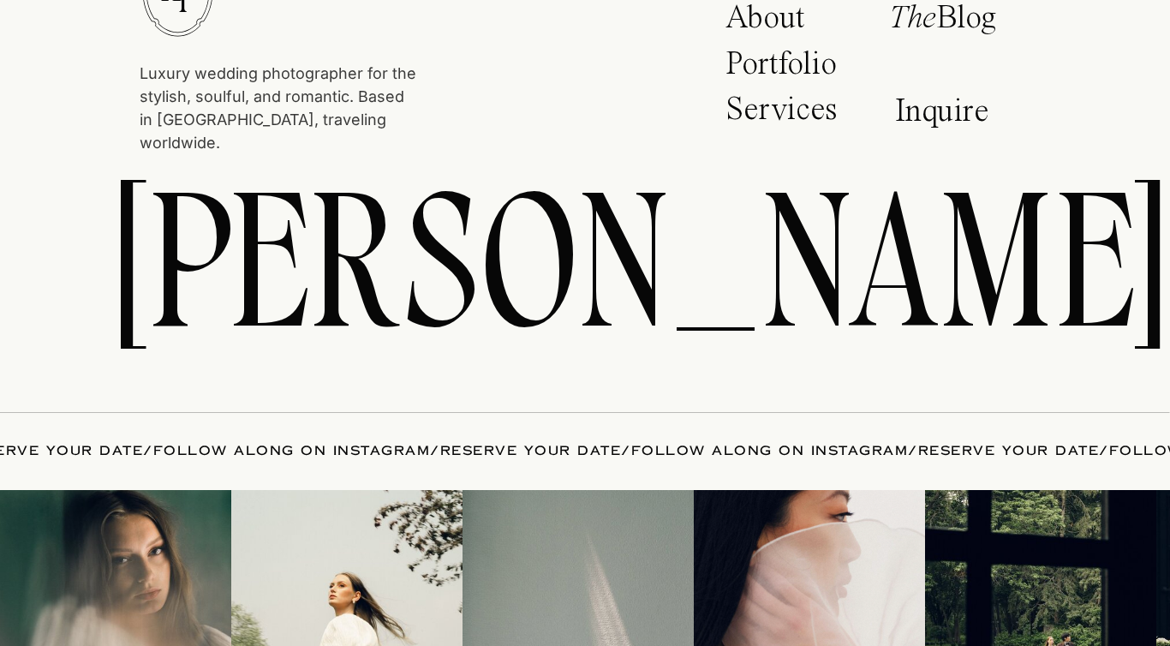
click at [784, 27] on p "About" at bounding box center [775, 23] width 101 height 43
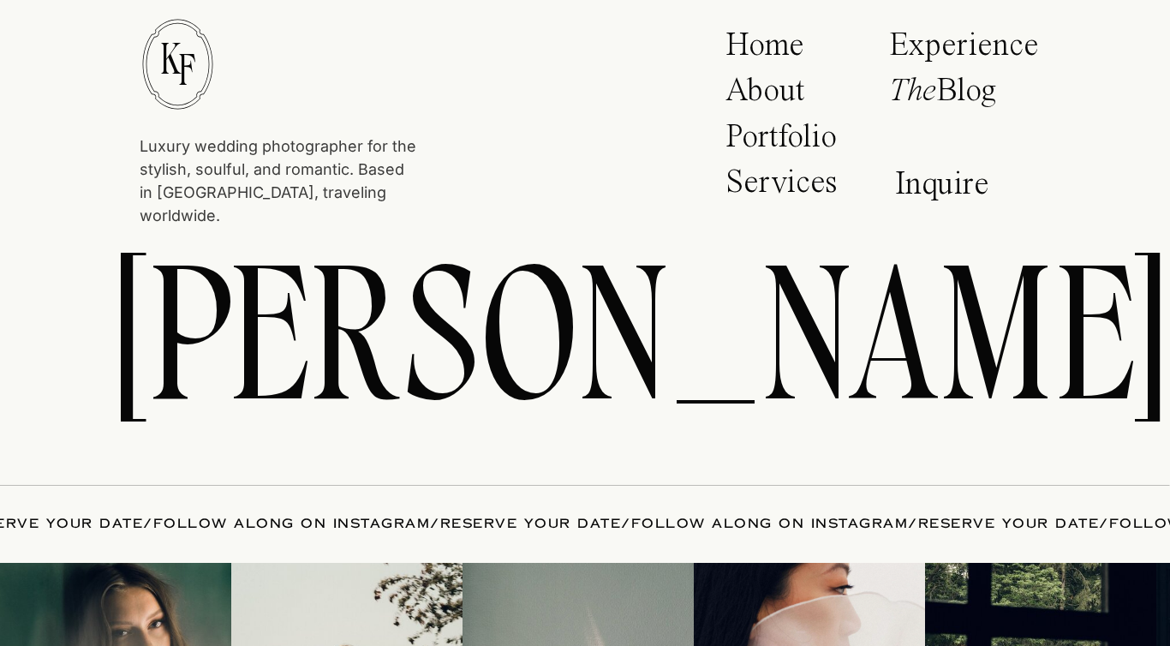
scroll to position [6573, 0]
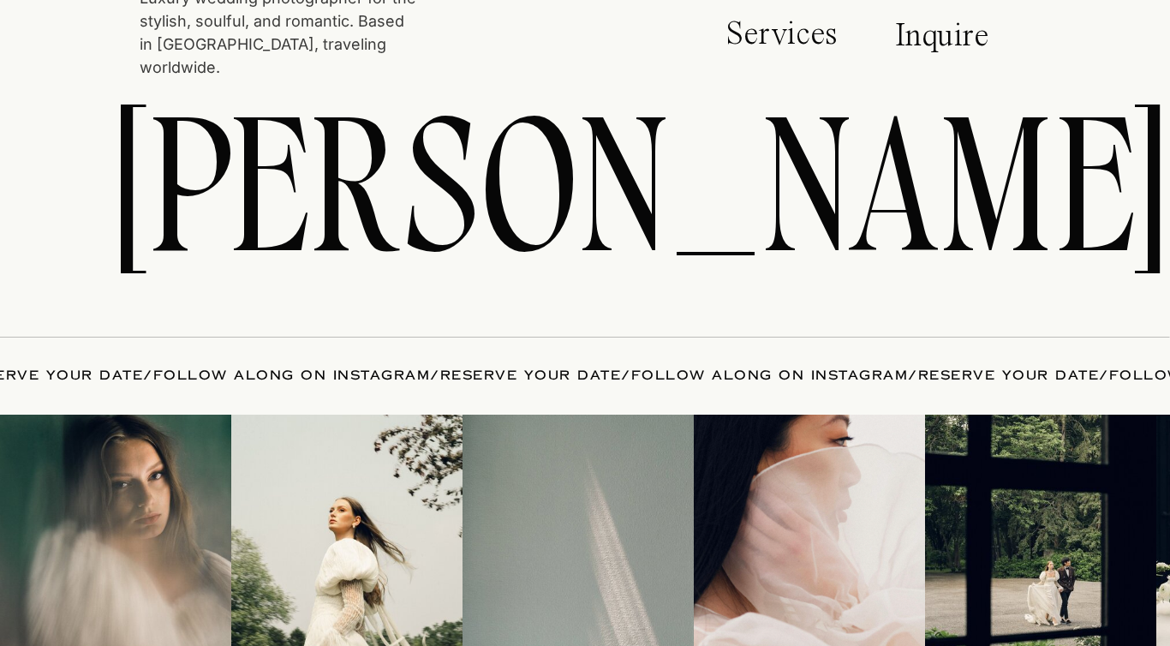
click at [364, 501] on img at bounding box center [346, 529] width 231 height 231
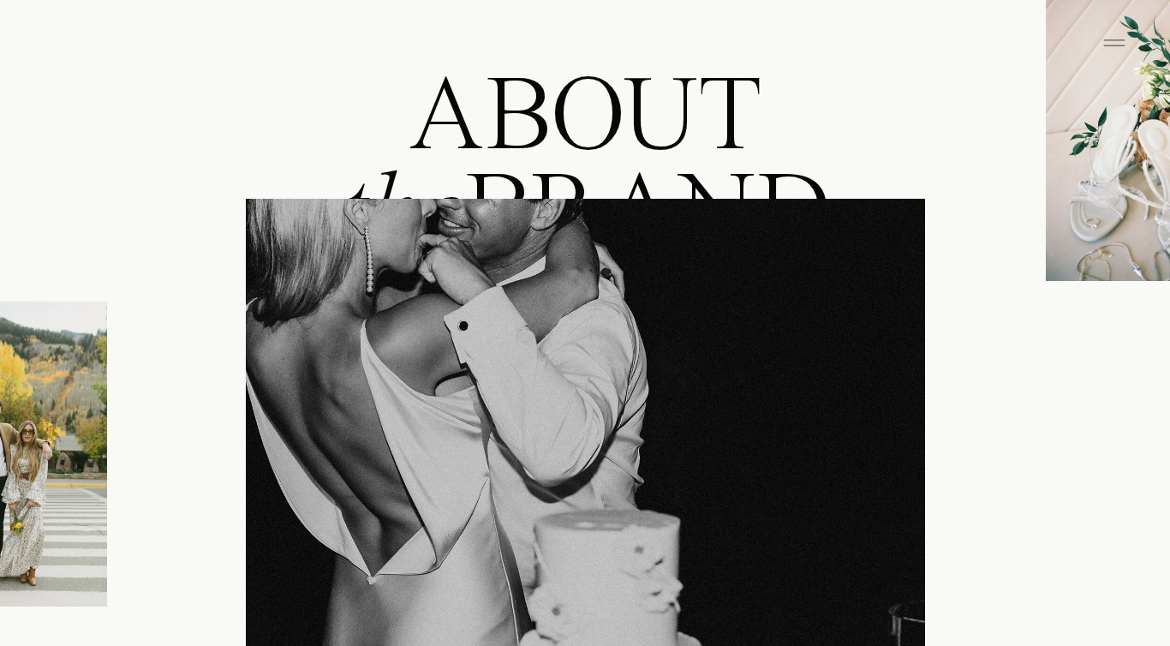
scroll to position [0, 0]
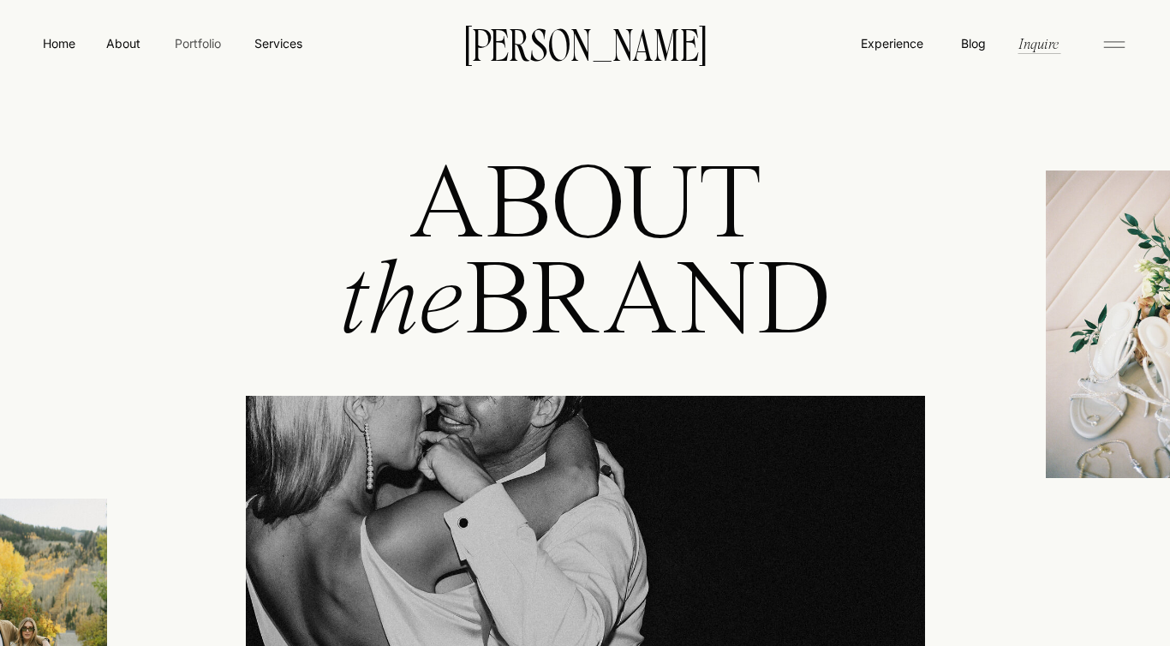
click at [197, 44] on nav "Portfolio" at bounding box center [197, 43] width 61 height 18
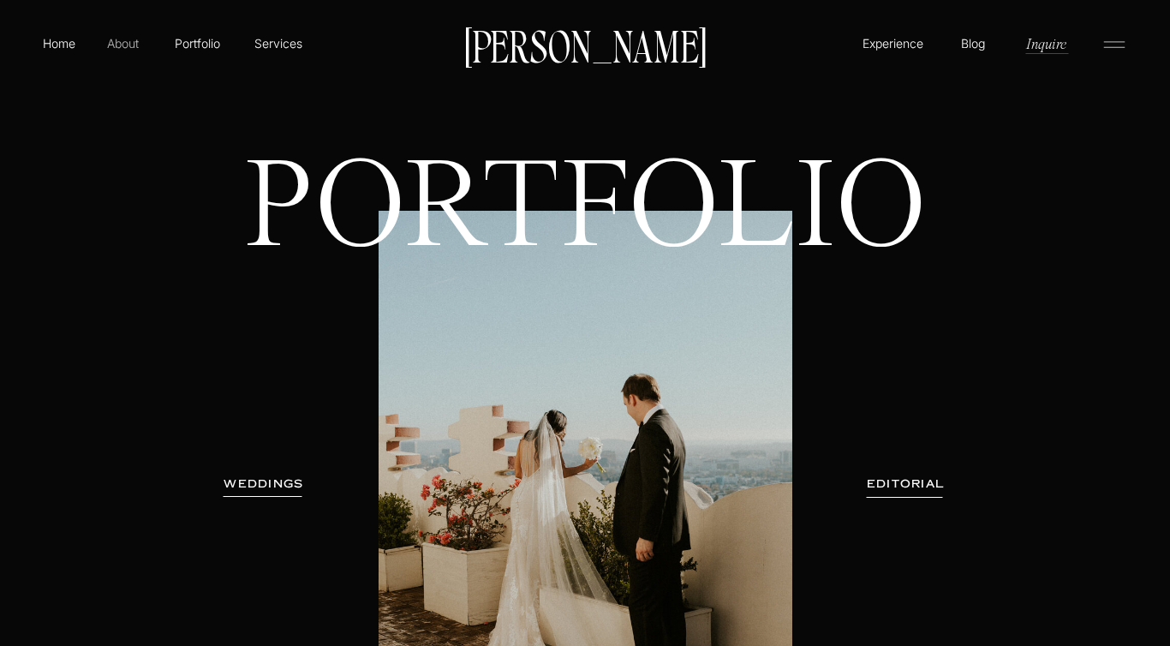
click at [133, 43] on p "About" at bounding box center [123, 42] width 39 height 17
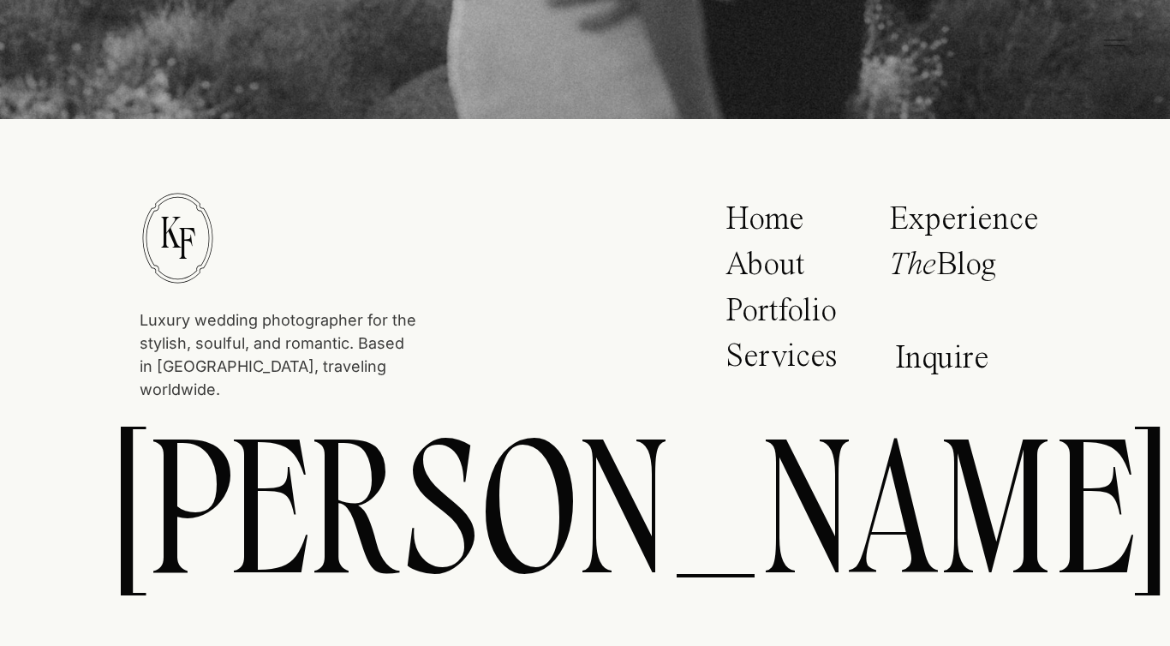
scroll to position [6230, 0]
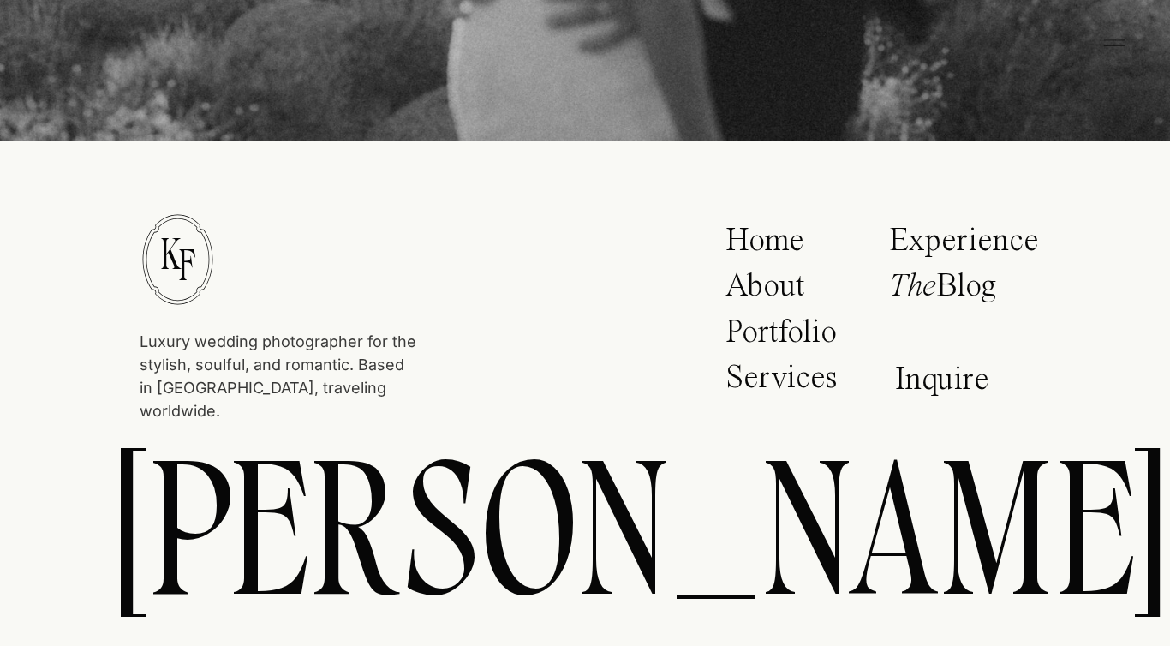
click at [980, 295] on p "The Blog" at bounding box center [959, 291] width 140 height 43
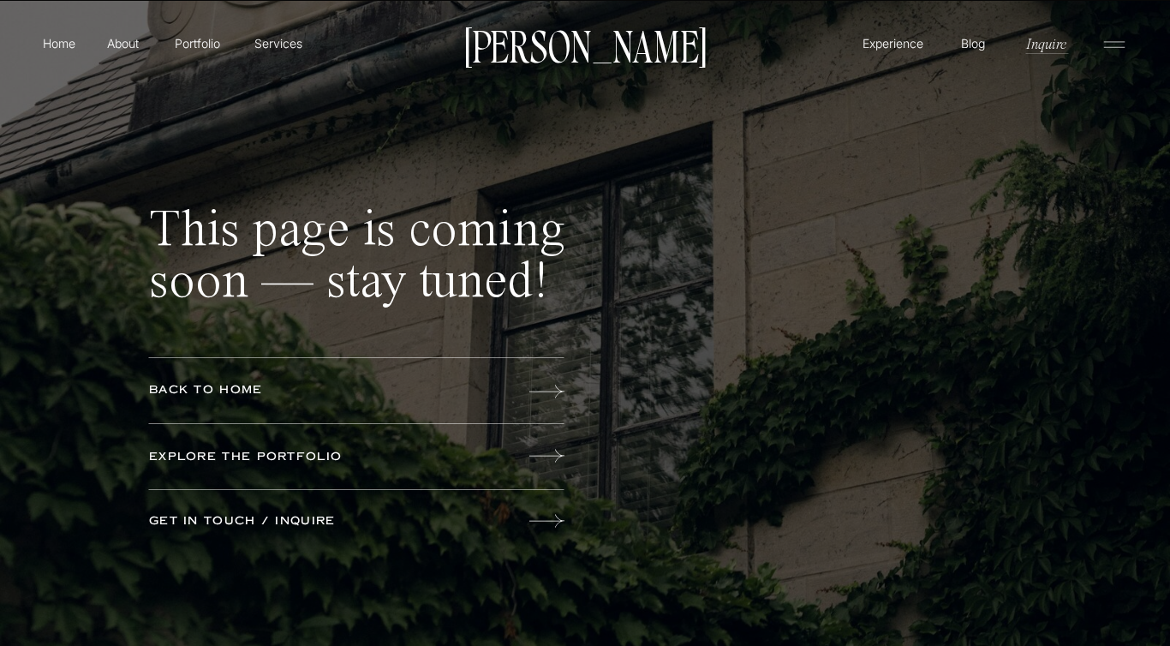
click at [312, 521] on p "get in touch / inquire" at bounding box center [283, 521] width 268 height 19
click at [261, 464] on p "Explore the portfolio" at bounding box center [283, 457] width 268 height 19
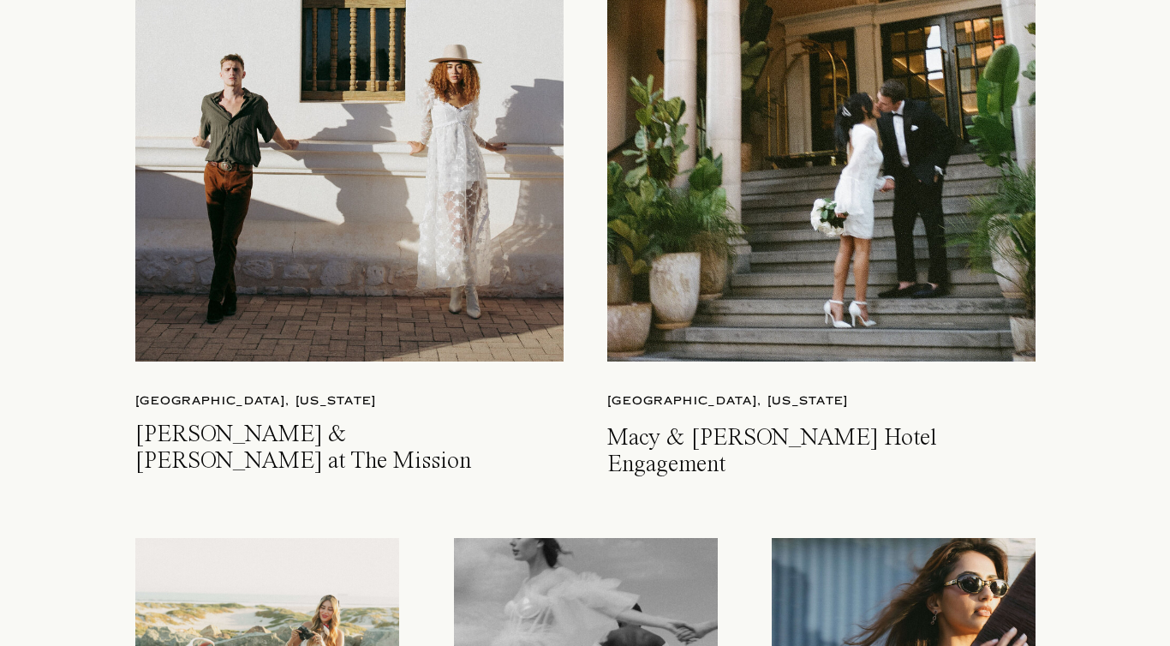
scroll to position [4018, 0]
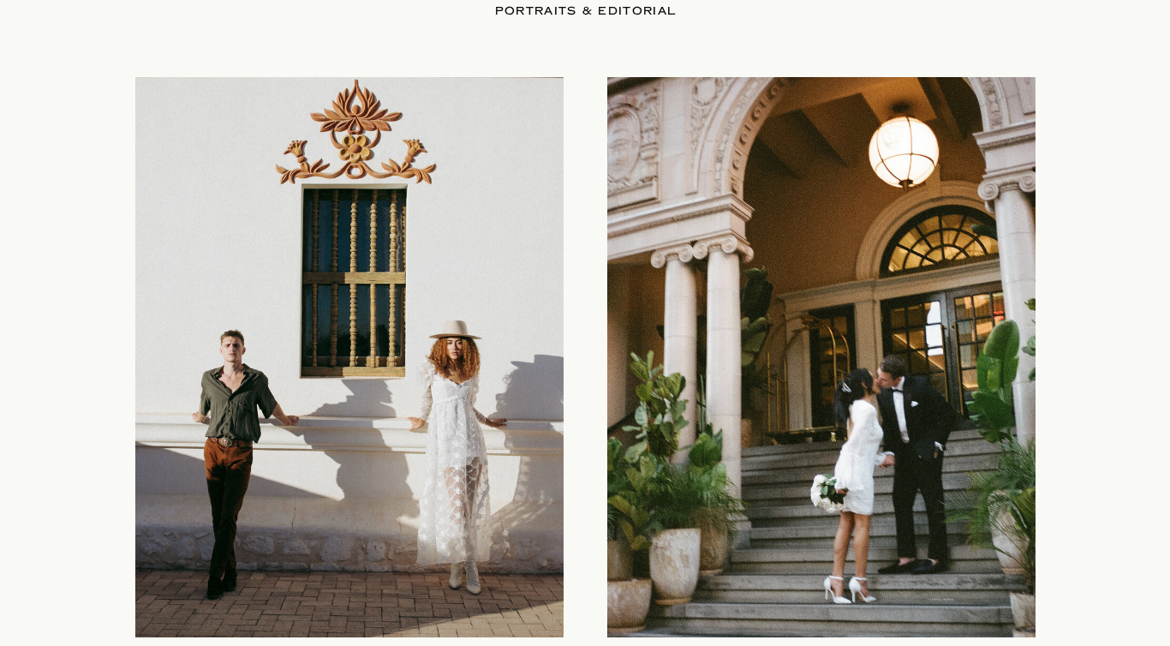
click at [632, 416] on div at bounding box center [821, 357] width 428 height 560
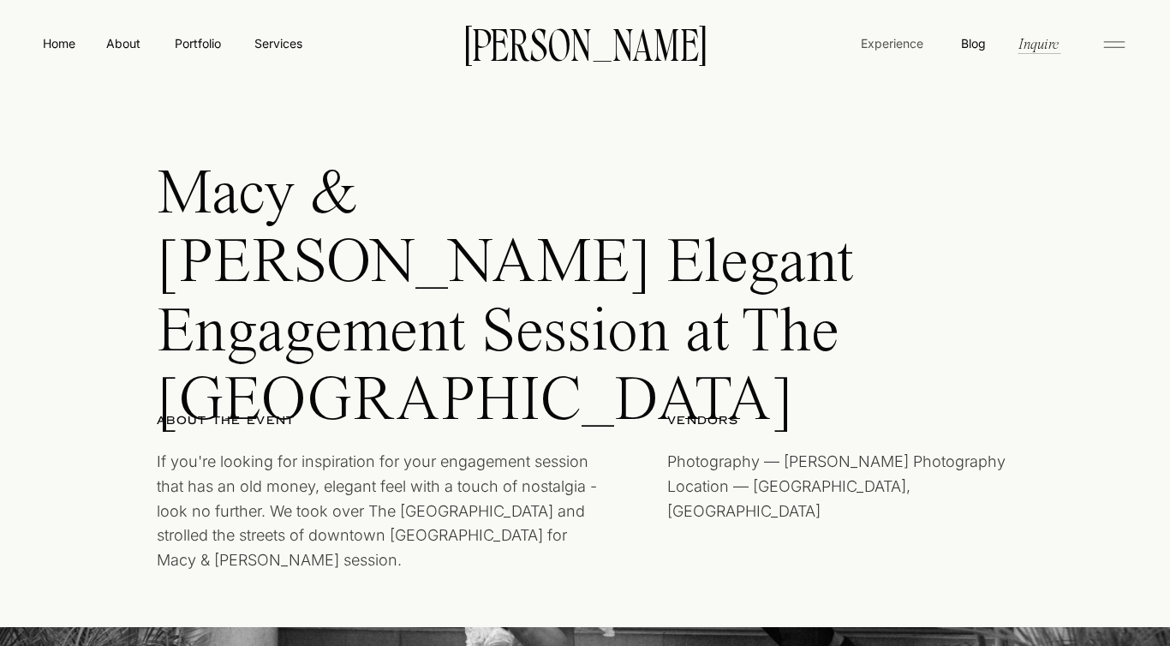
click at [895, 38] on nav "Experience" at bounding box center [892, 43] width 66 height 18
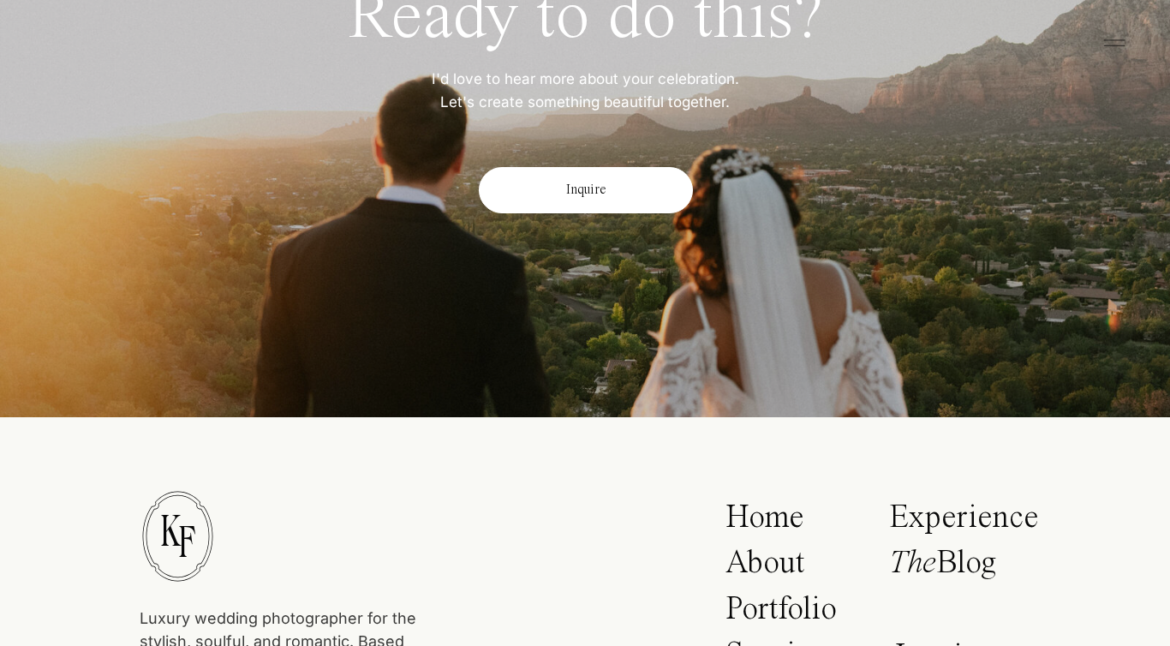
scroll to position [9952, 0]
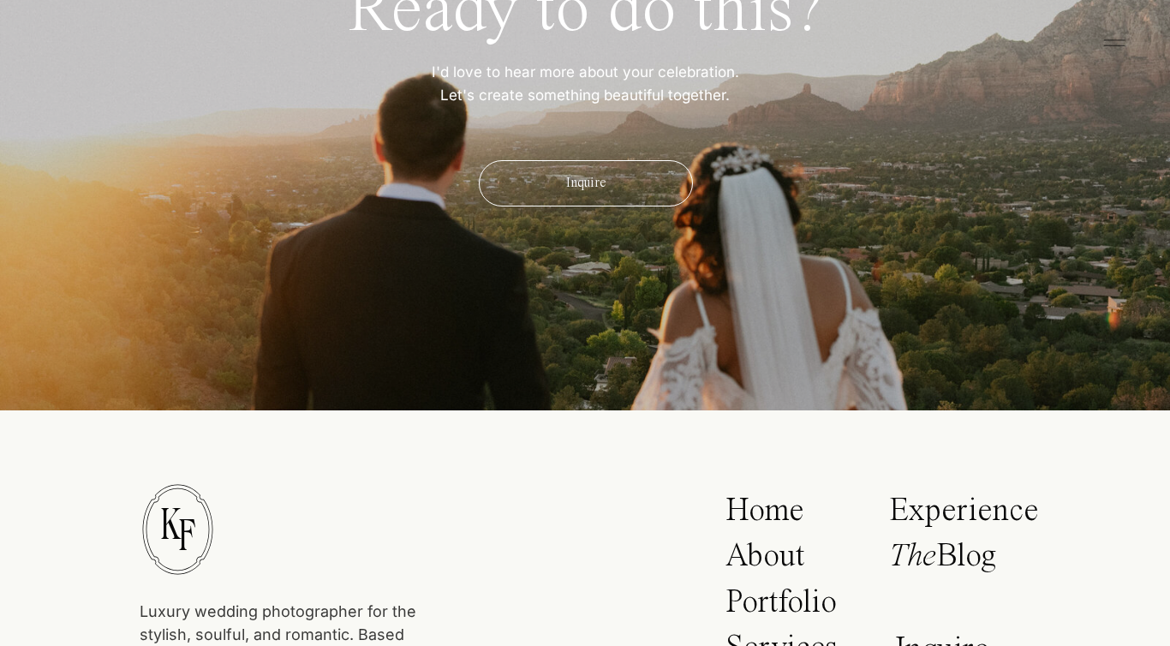
click at [635, 206] on div "Inquire" at bounding box center [586, 183] width 214 height 46
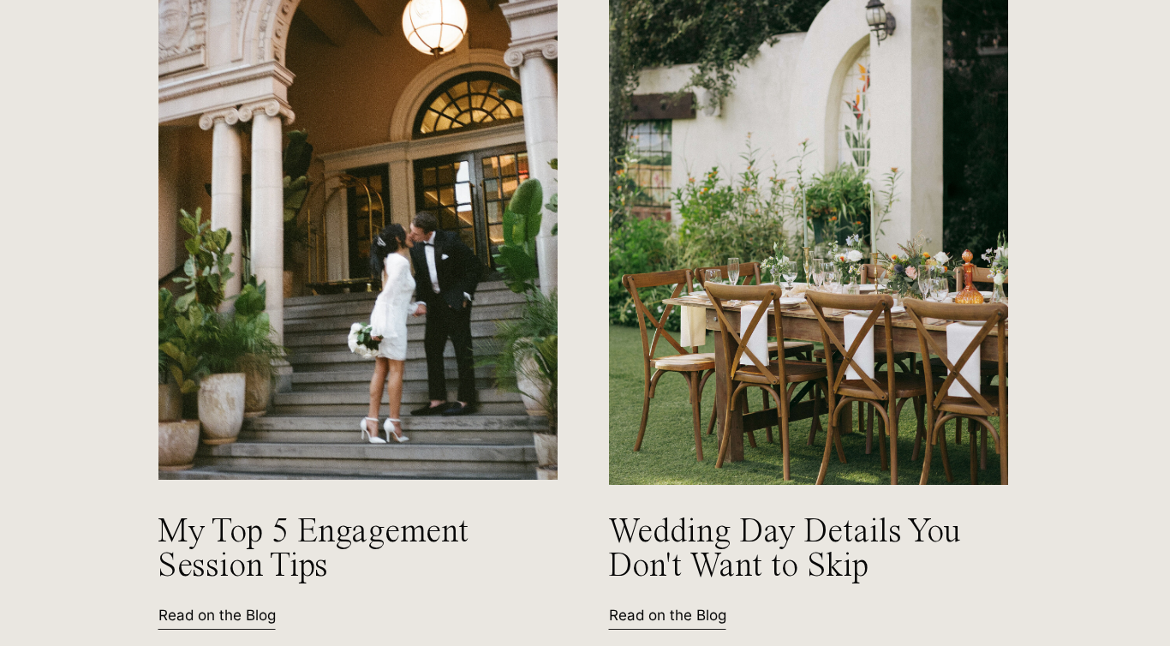
scroll to position [2270, 0]
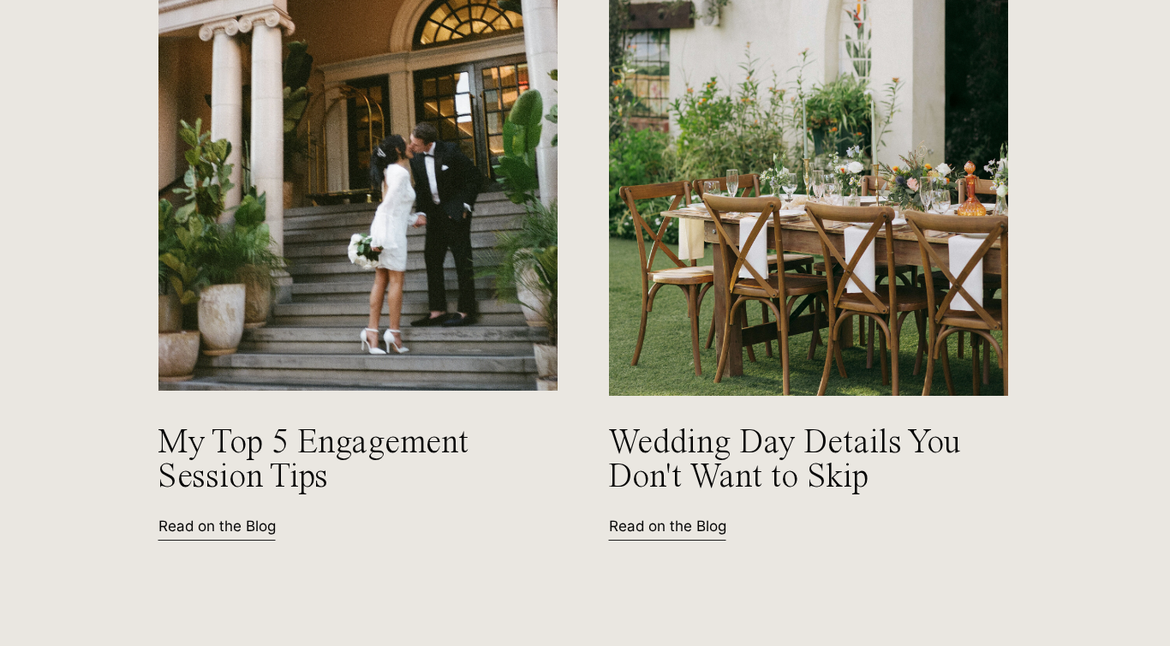
click at [742, 223] on img at bounding box center [808, 126] width 405 height 545
click at [735, 202] on img at bounding box center [808, 126] width 405 height 545
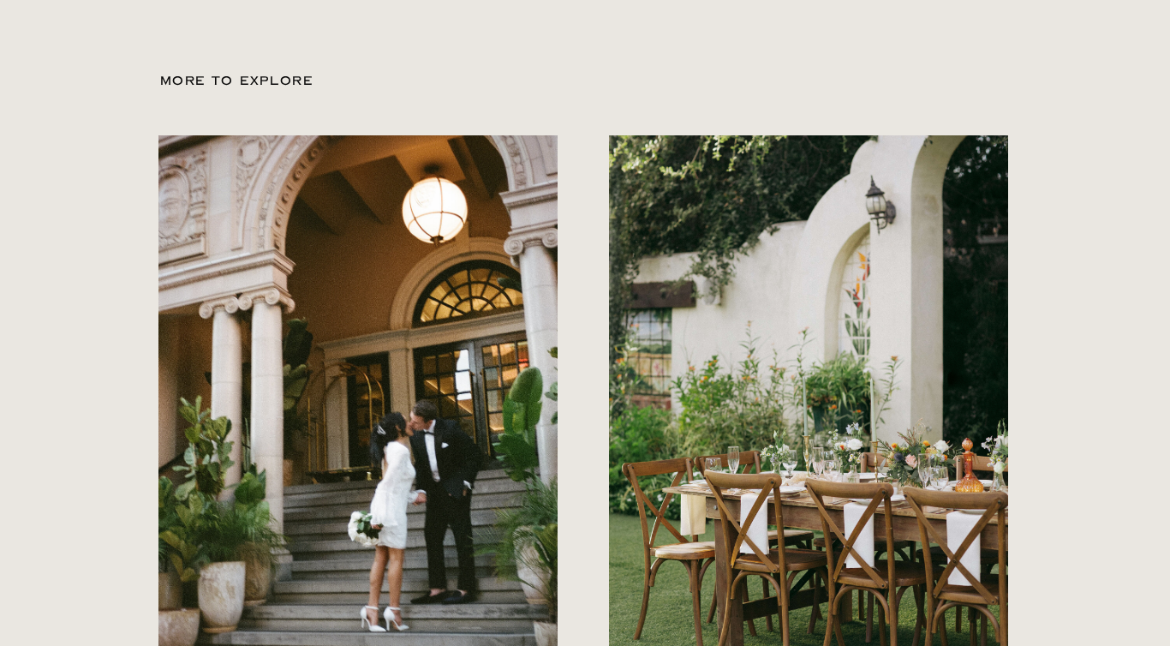
scroll to position [1990, 0]
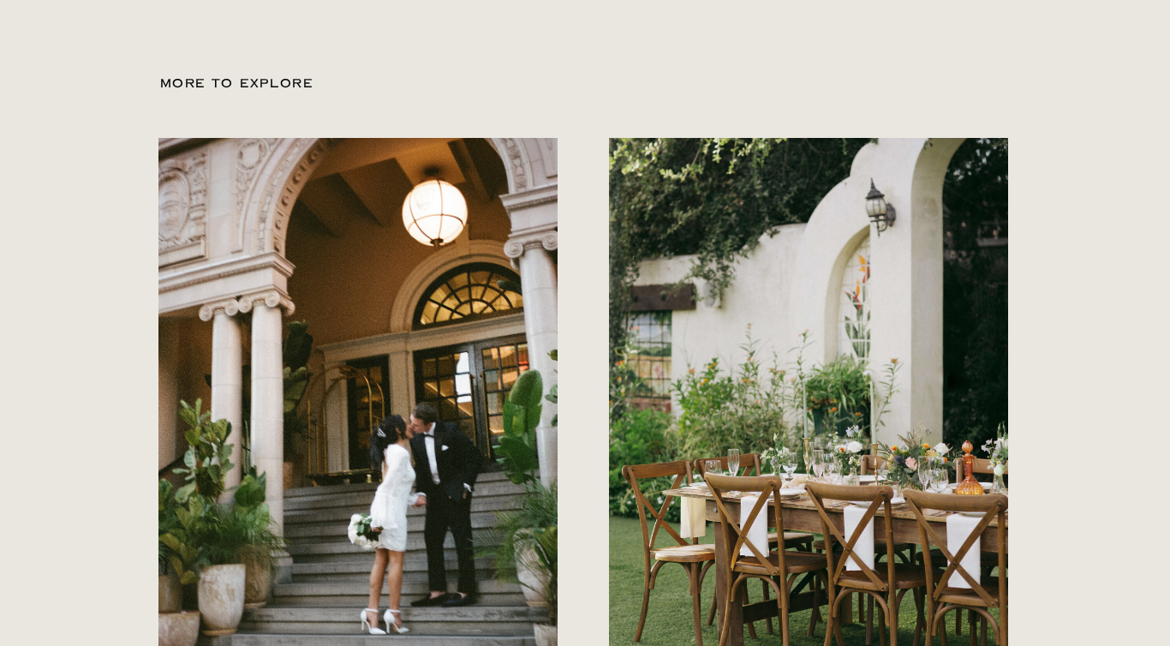
click at [501, 444] on img at bounding box center [357, 404] width 399 height 533
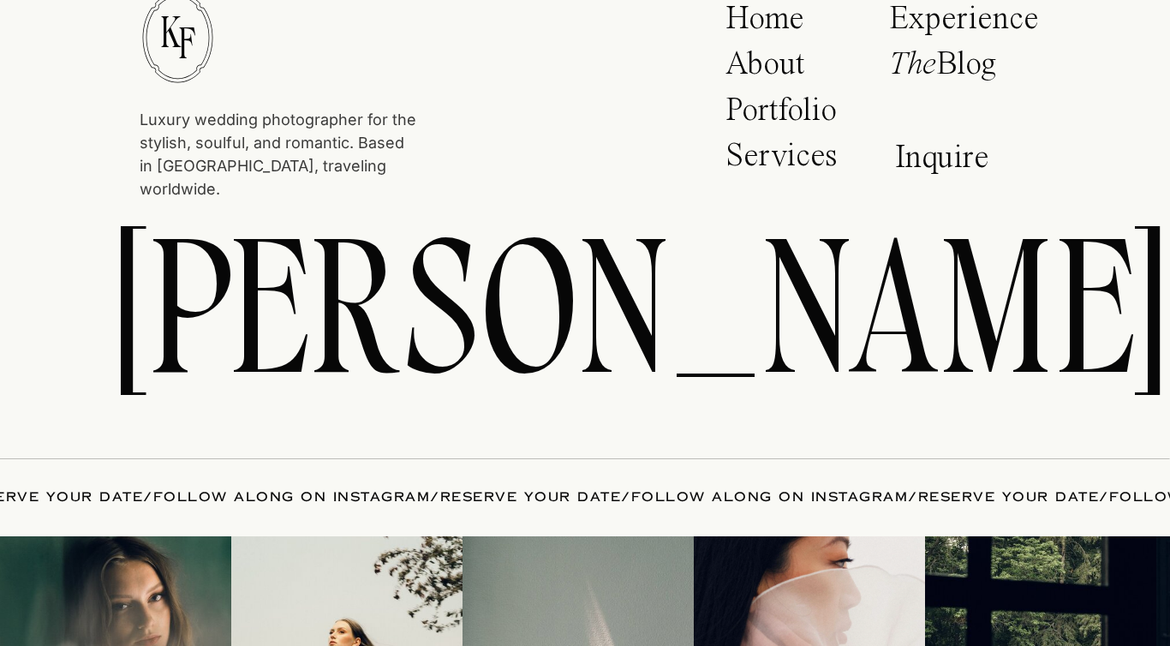
scroll to position [3122, 0]
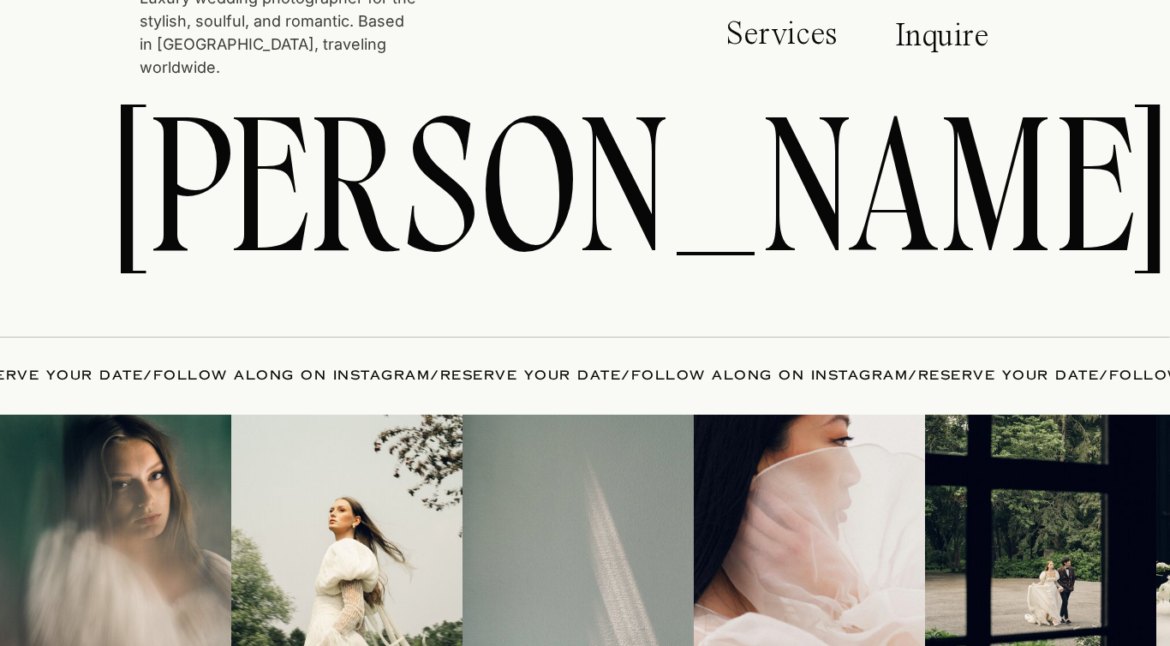
click at [547, 385] on p "FIND ME ON TIKTOK / RESERVE YOUR DATE / FOLLOW ALONG ON INSTAGRAM / RESERVE YOU…" at bounding box center [584, 377] width 2569 height 24
click at [536, 372] on link "RESERVE YOUR DATE" at bounding box center [531, 374] width 182 height 17
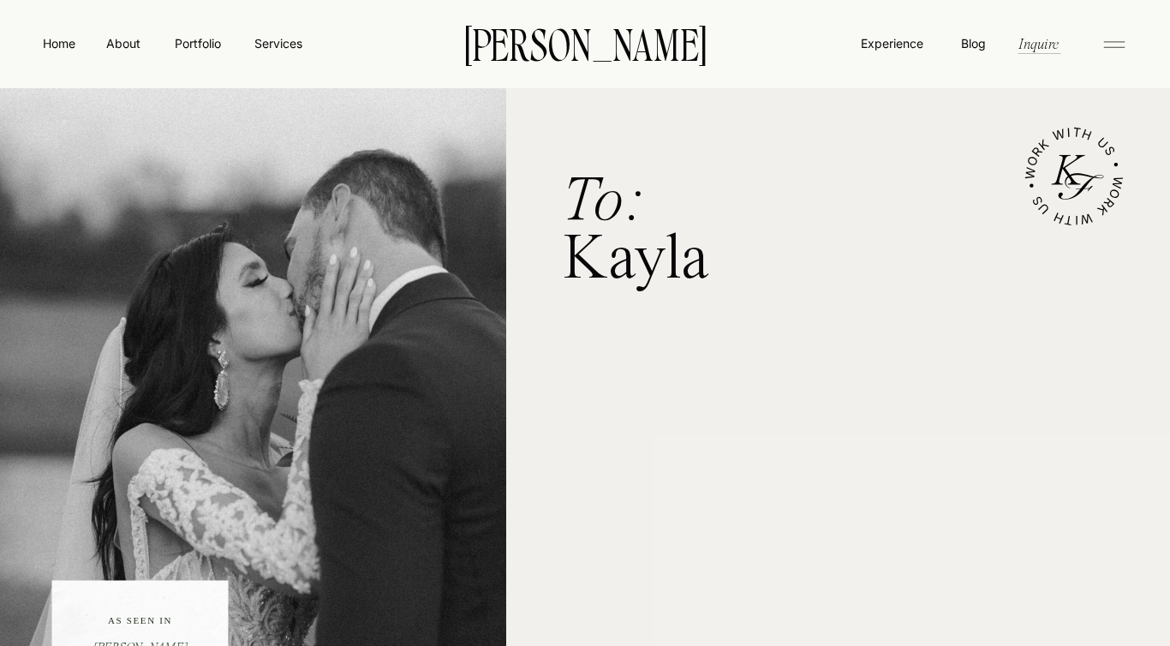
click at [193, 40] on nav "Portfolio" at bounding box center [197, 43] width 61 height 18
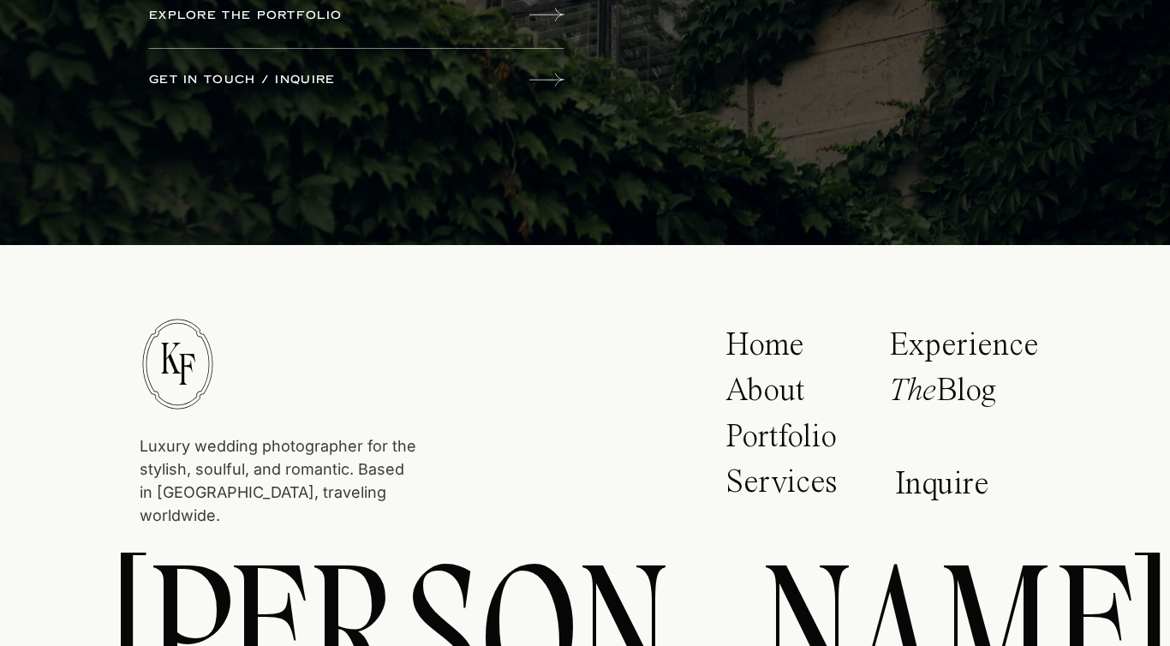
scroll to position [704, 0]
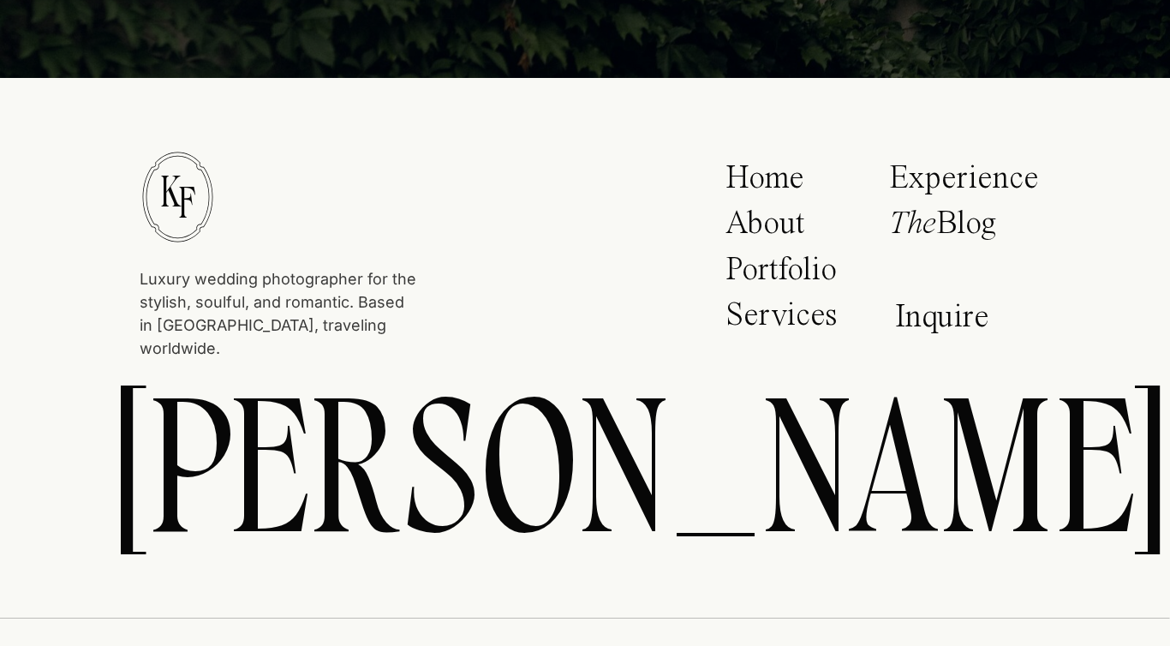
scroll to position [210, 0]
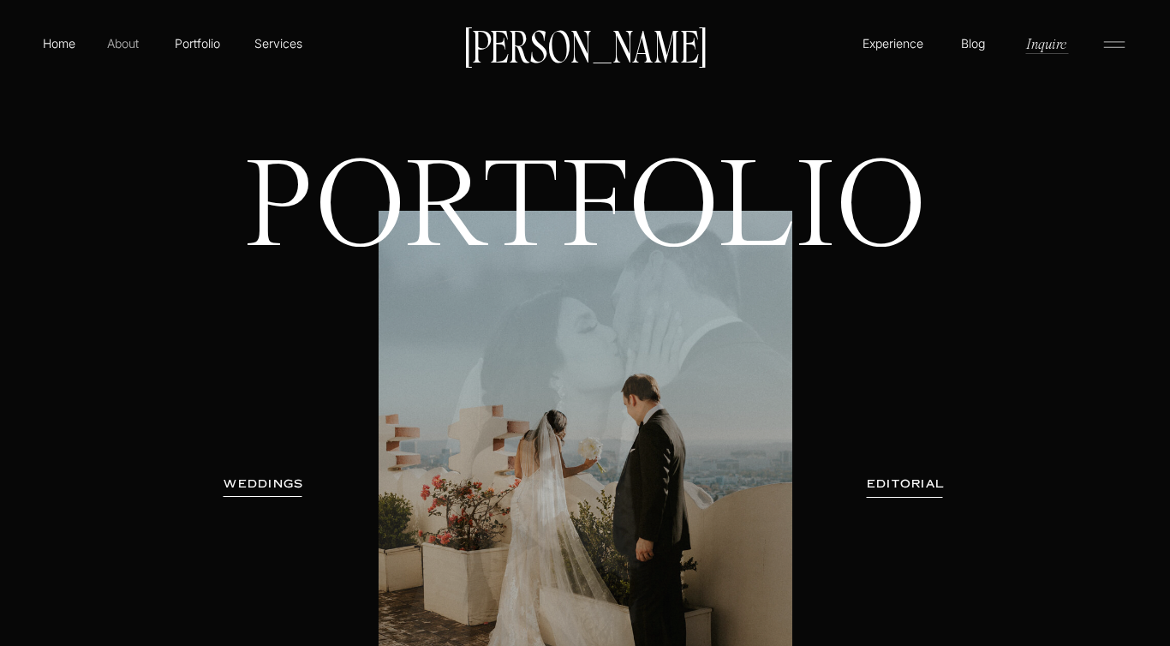
click at [130, 44] on p "About" at bounding box center [123, 42] width 39 height 17
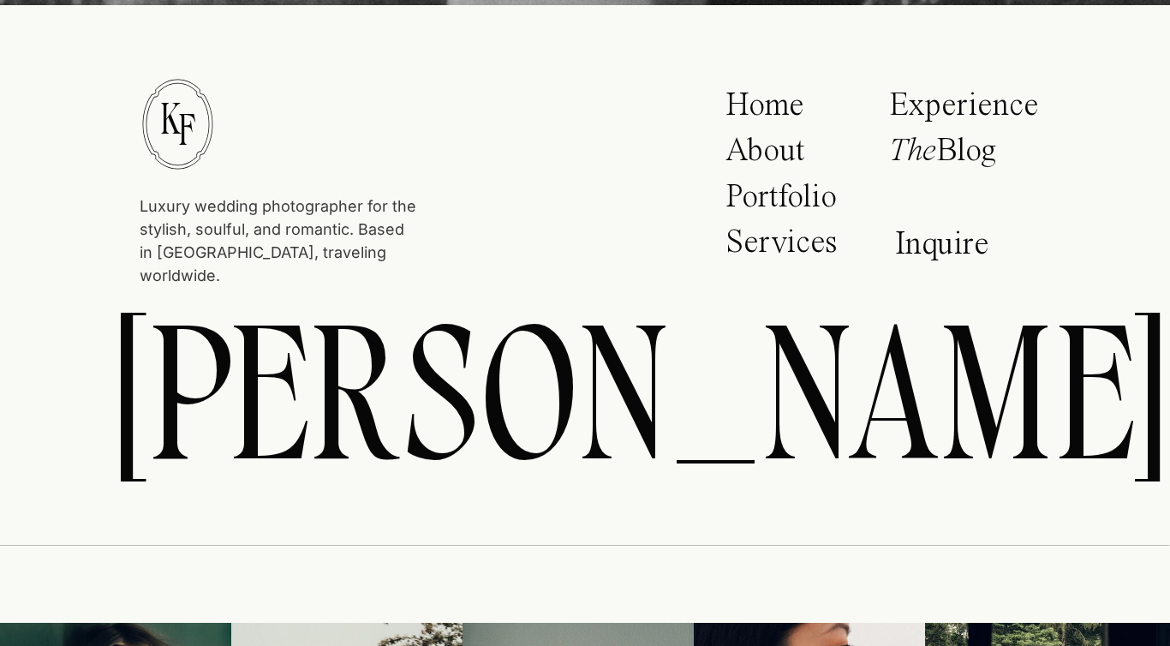
scroll to position [6511, 0]
